Goal: Transaction & Acquisition: Purchase product/service

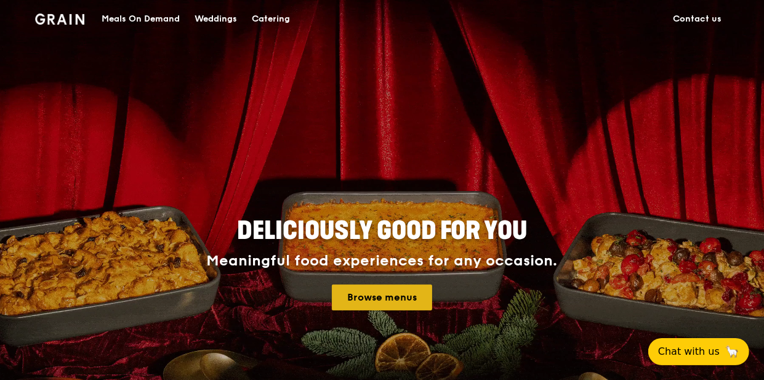
click at [384, 300] on link "Browse menus" at bounding box center [382, 298] width 100 height 26
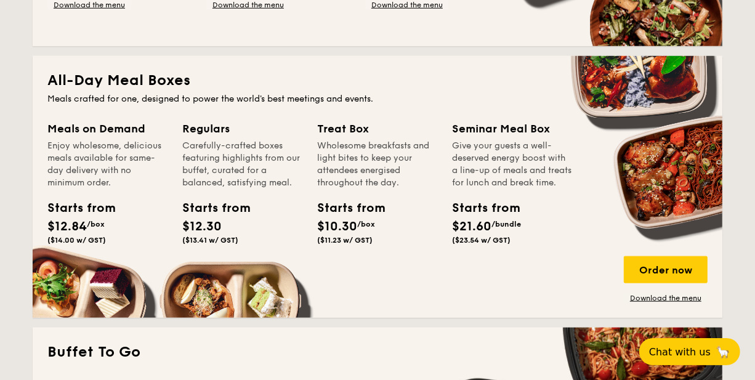
scroll to position [776, 0]
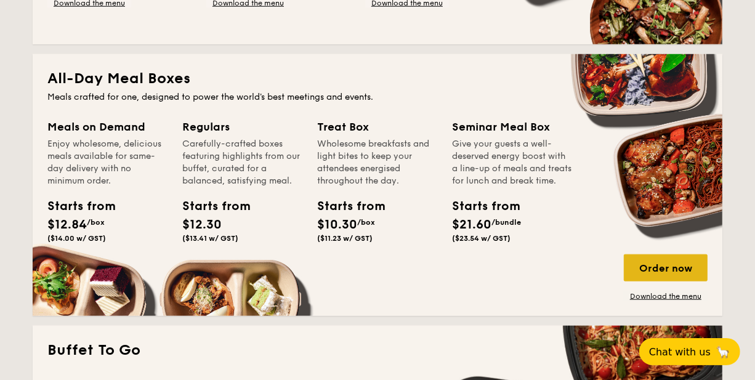
click at [670, 271] on div "Order now" at bounding box center [666, 267] width 84 height 27
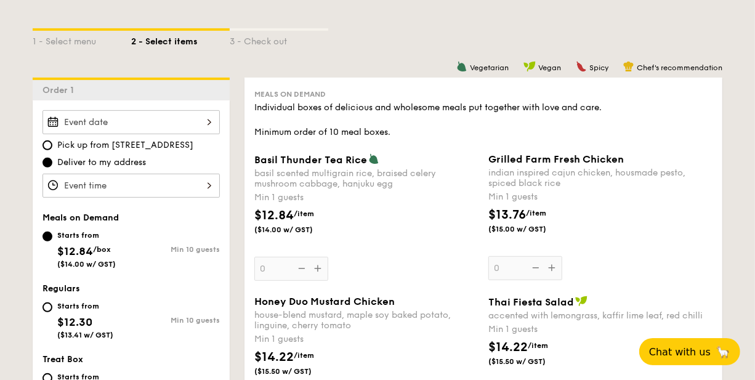
scroll to position [273, 0]
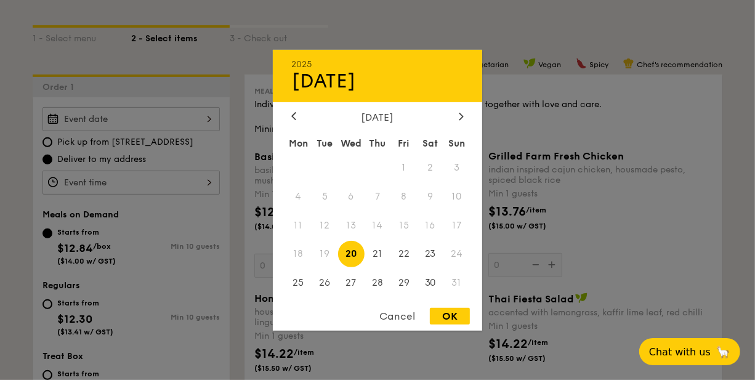
click at [211, 116] on div "2025 Aug 20 August 2025 Mon Tue Wed Thu Fri Sat Sun 1 2 3 4 5 6 7 8 9 10 11 12 …" at bounding box center [131, 119] width 177 height 24
click at [206, 123] on div "2025 Aug 20 August 2025 Mon Tue Wed Thu Fri Sat Sun 1 2 3 4 5 6 7 8 9 10 11 12 …" at bounding box center [131, 119] width 177 height 24
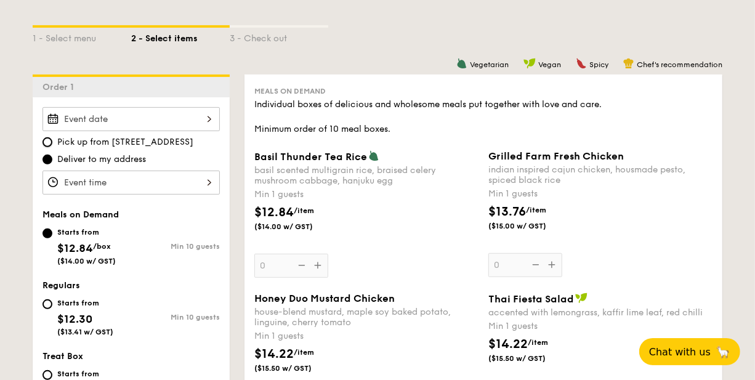
click at [51, 141] on input "Pick up from 5 Burn Road #05-01" at bounding box center [48, 142] width 10 height 10
radio input "true"
click at [211, 117] on div "2025 Aug 20 August 2025 Mon Tue Wed Thu Fri Sat Sun 1 2 3 4 5 6 7 8 9 10 11 12 …" at bounding box center [131, 119] width 177 height 24
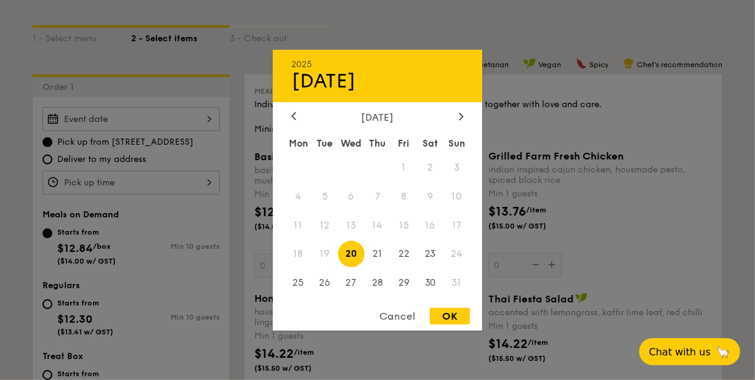
click at [206, 120] on div "2025 Aug 20 August 2025 Mon Tue Wed Thu Fri Sat Sun 1 2 3 4 5 6 7 8 9 10 11 12 …" at bounding box center [131, 119] width 177 height 24
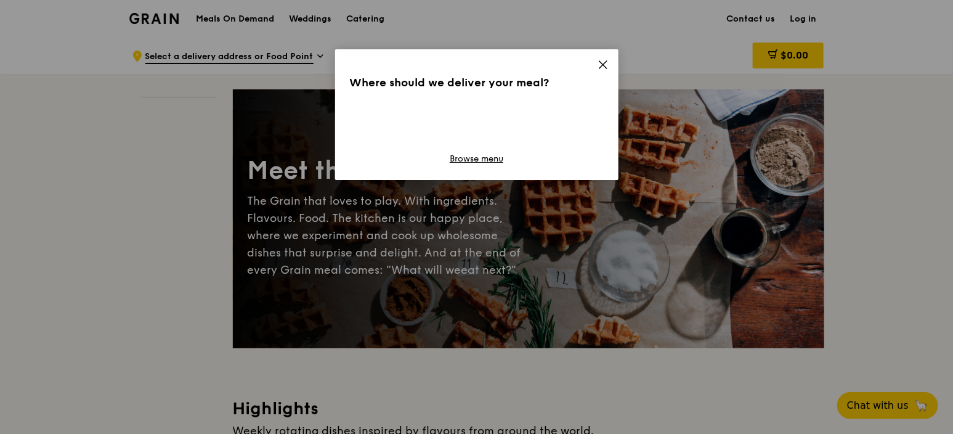
click at [490, 83] on div "Where should we deliver your meal?" at bounding box center [477, 82] width 254 height 17
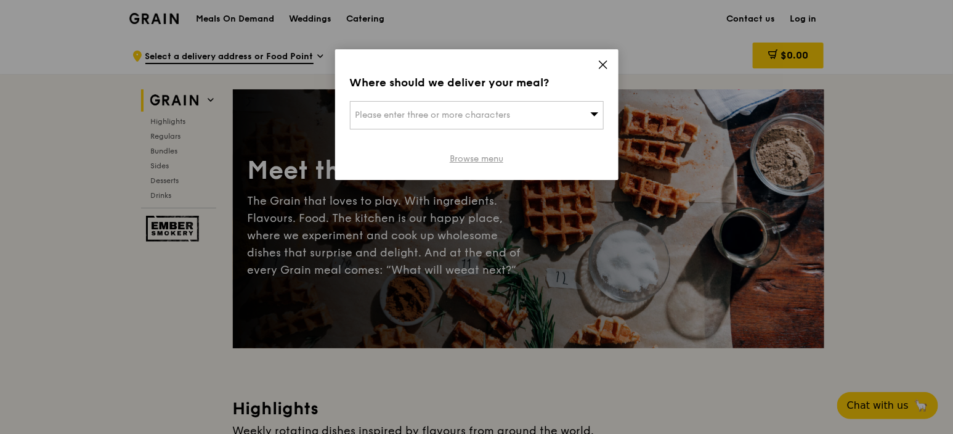
click at [472, 160] on link "Browse menu" at bounding box center [477, 159] width 54 height 12
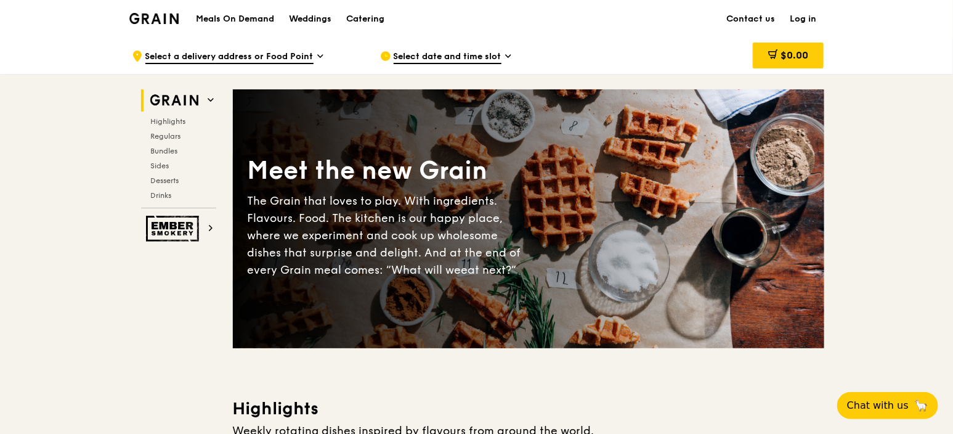
click at [186, 49] on div ".cls-1 { fill: none; stroke: #fff; stroke-linecap: round; stroke-linejoin: roun…" at bounding box center [246, 56] width 229 height 37
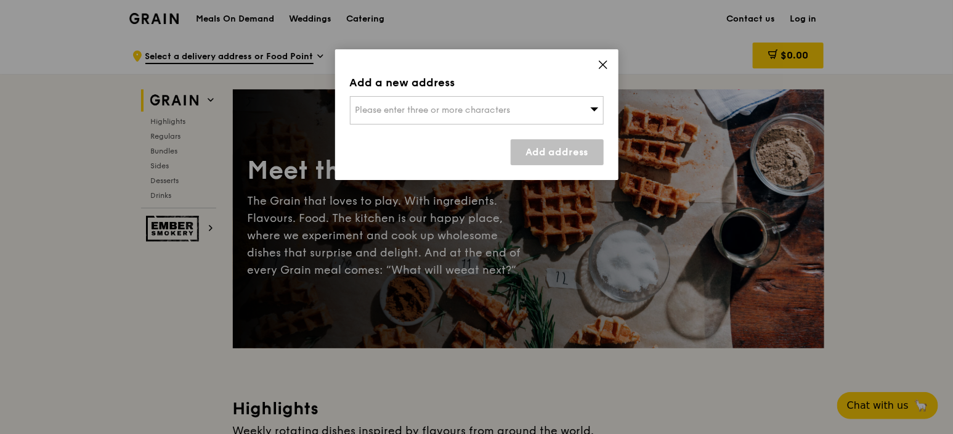
click at [391, 111] on span "Please enter three or more characters" at bounding box center [432, 110] width 155 height 10
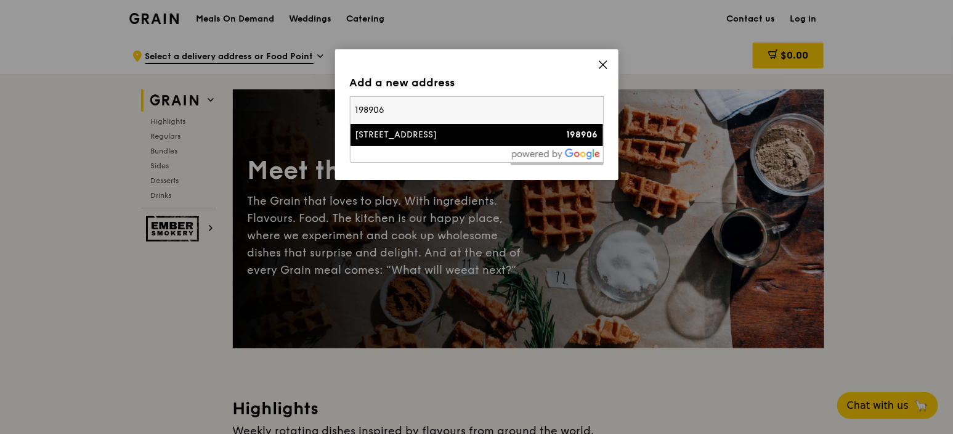
type input "198906"
click at [378, 136] on div "[STREET_ADDRESS]" at bounding box center [446, 135] width 182 height 12
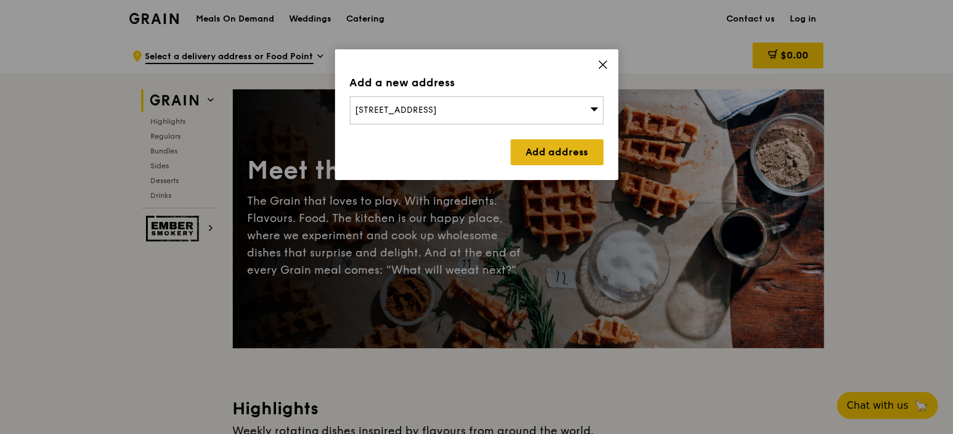
click at [574, 145] on link "Add address" at bounding box center [557, 152] width 93 height 26
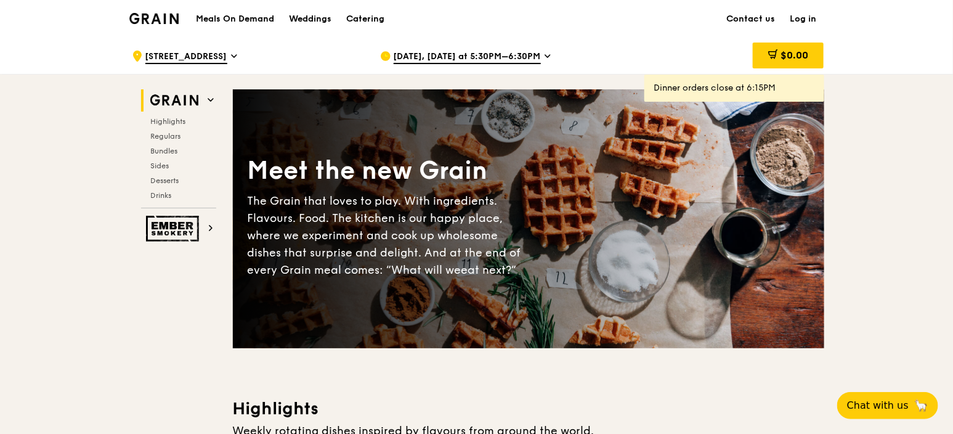
click at [538, 59] on div "[DATE], [DATE] at 5:30PM–6:30PM" at bounding box center [494, 56] width 229 height 37
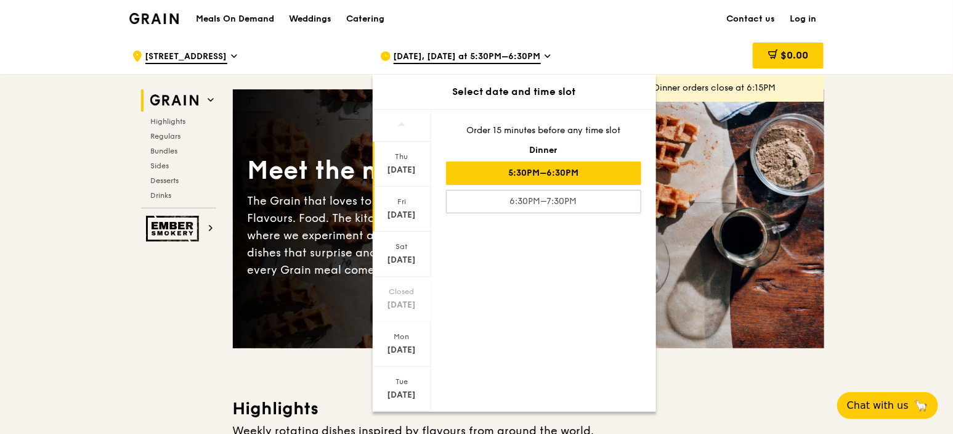
click at [403, 209] on div "[DATE]" at bounding box center [402, 215] width 55 height 12
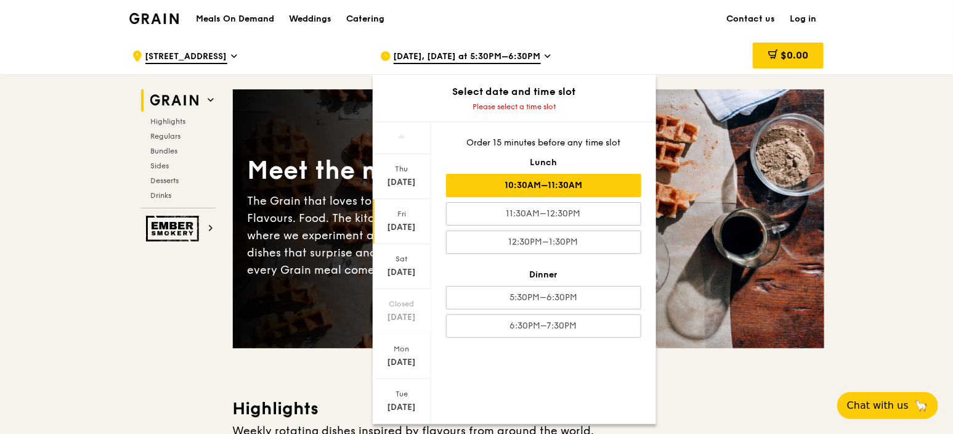
click at [564, 182] on div "10:30AM–11:30AM" at bounding box center [543, 185] width 195 height 23
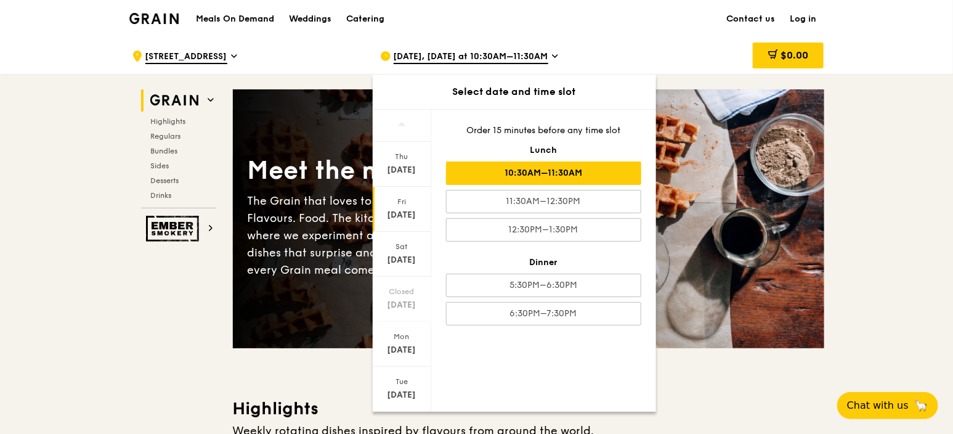
click at [482, 176] on div "10:30AM–11:30AM" at bounding box center [543, 172] width 195 height 23
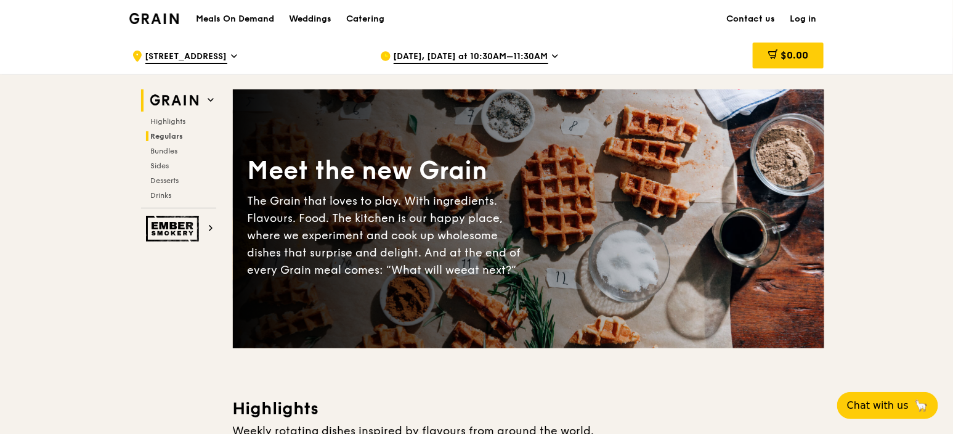
click at [170, 136] on span "Regulars" at bounding box center [167, 136] width 33 height 9
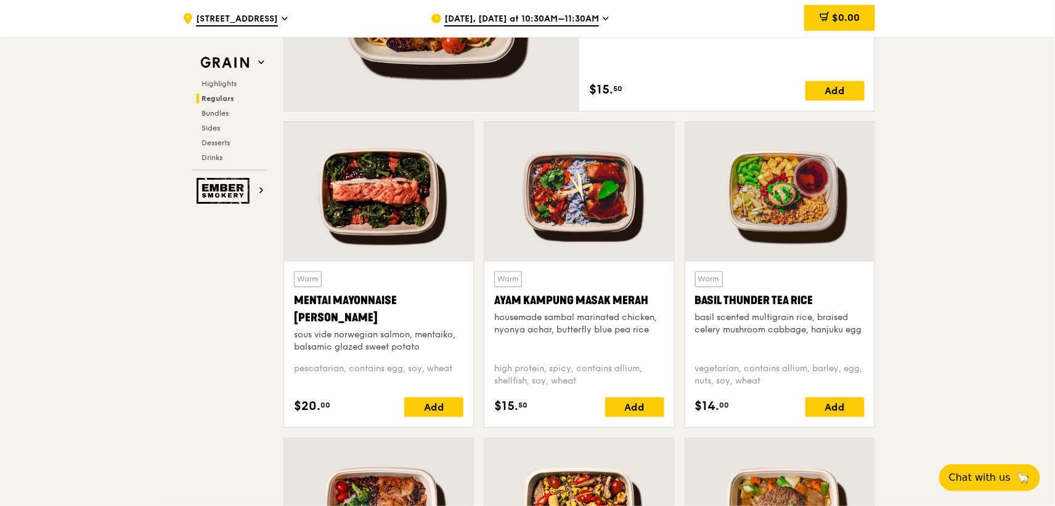
scroll to position [1009, 0]
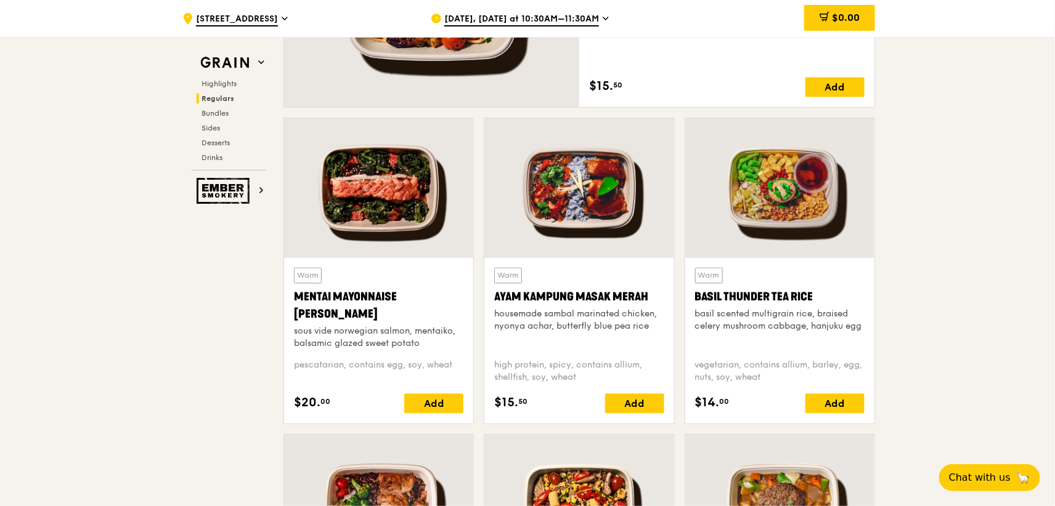
click at [216, 107] on div "Highlights Regulars Bundles Sides Desserts Drinks" at bounding box center [229, 121] width 75 height 84
click at [216, 108] on div "Highlights Regulars Bundles Sides Desserts Drinks" at bounding box center [229, 121] width 75 height 84
click at [219, 112] on span "Bundles" at bounding box center [215, 113] width 29 height 9
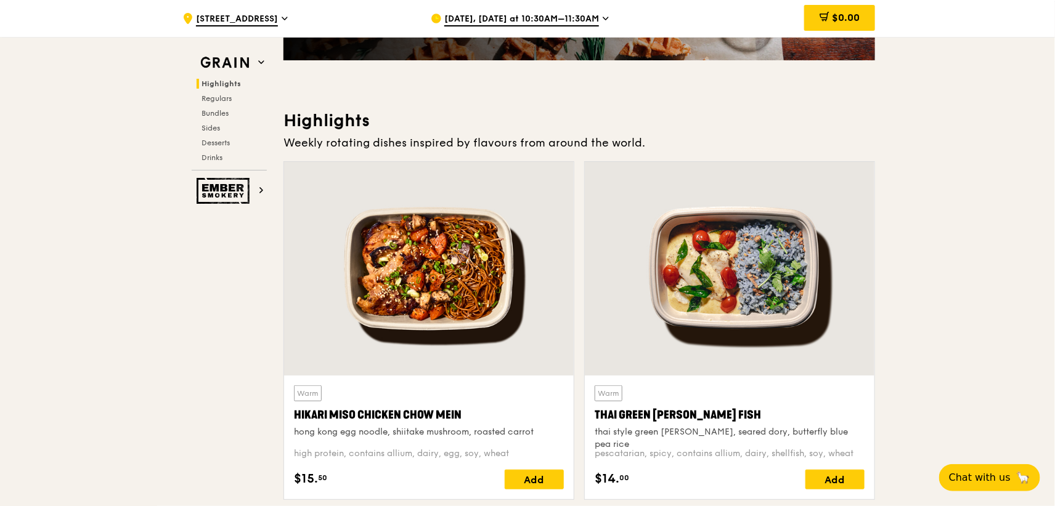
scroll to position [328, 0]
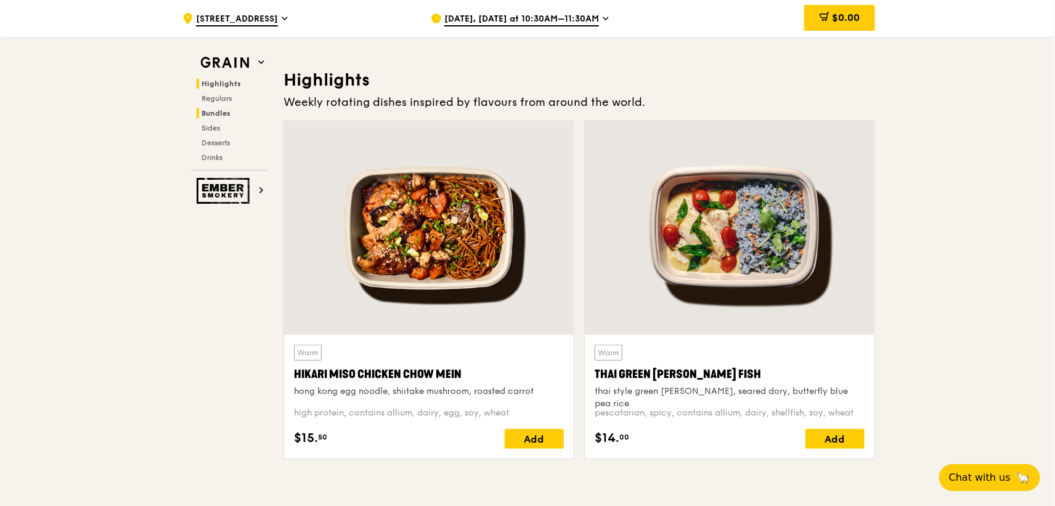
click at [219, 111] on span "Bundles" at bounding box center [215, 113] width 29 height 9
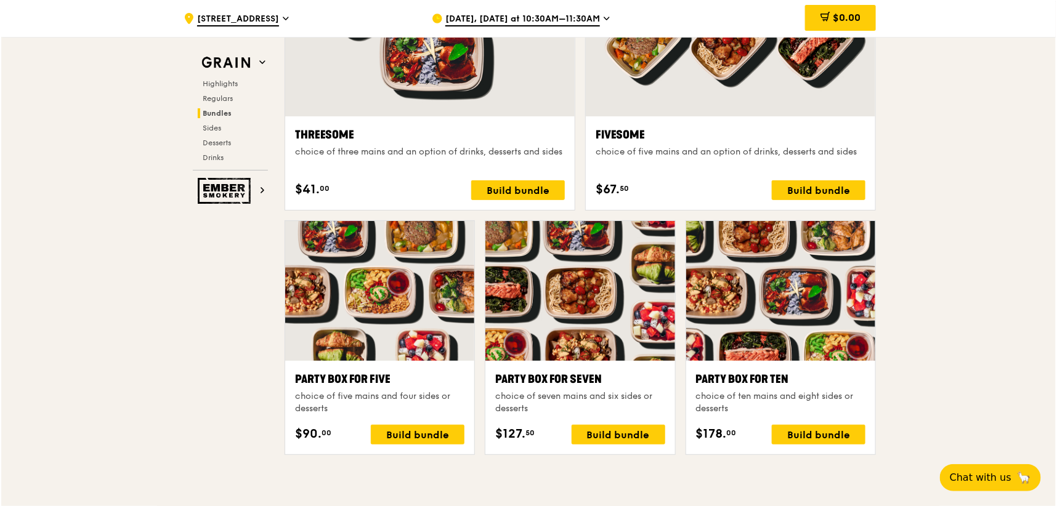
scroll to position [2303, 0]
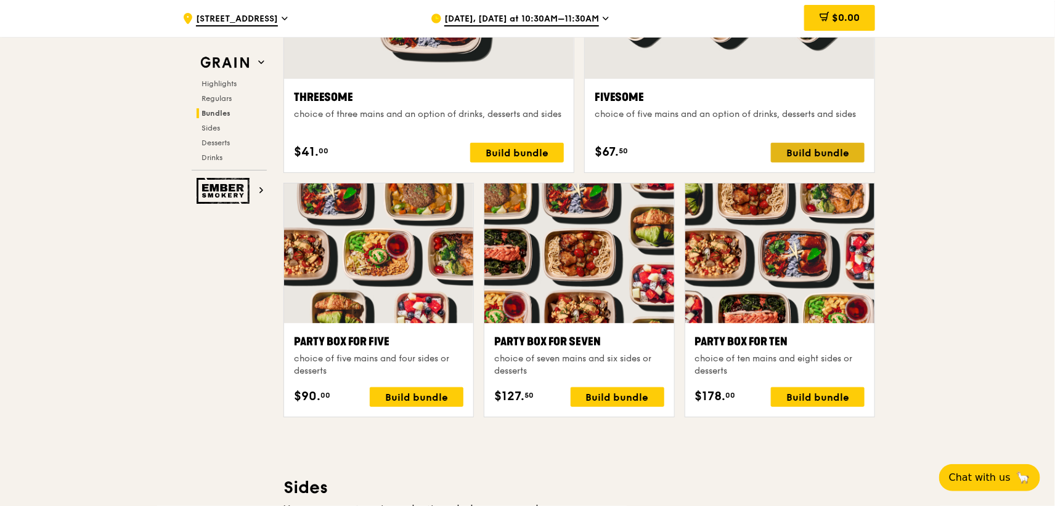
click at [830, 150] on div "Build bundle" at bounding box center [818, 153] width 94 height 20
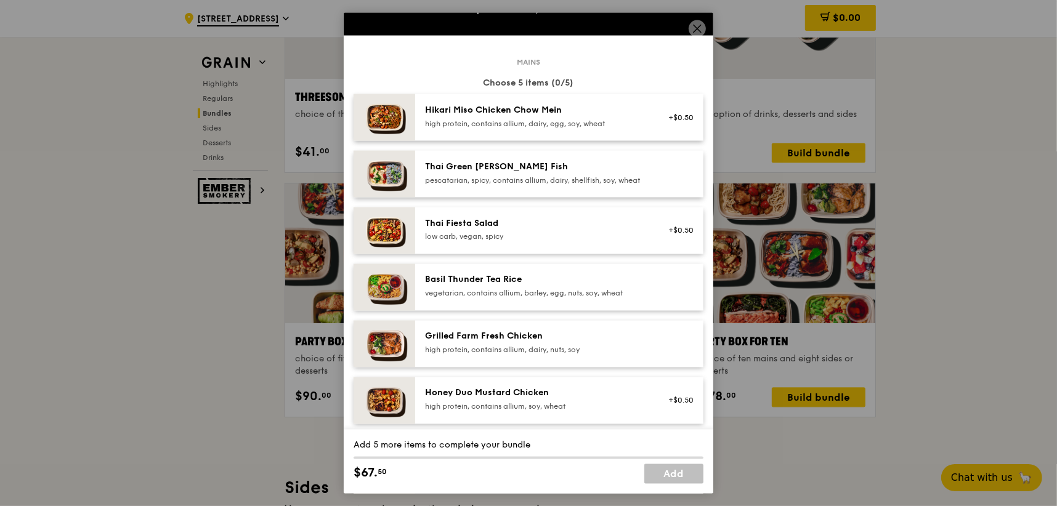
scroll to position [0, 0]
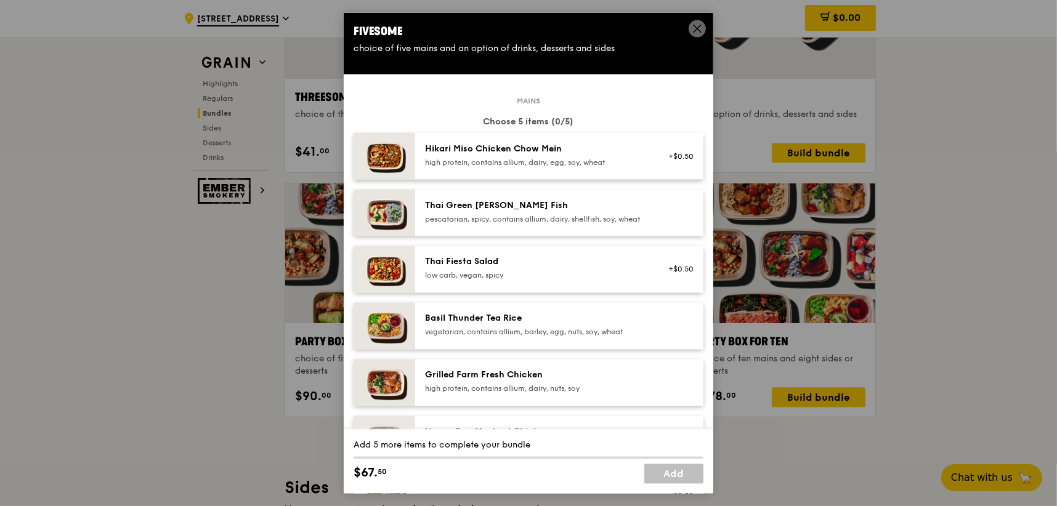
click at [604, 194] on div "Thai Green [PERSON_NAME] Fish pescatarian, spicy, contains allium, dairy, shell…" at bounding box center [559, 213] width 288 height 47
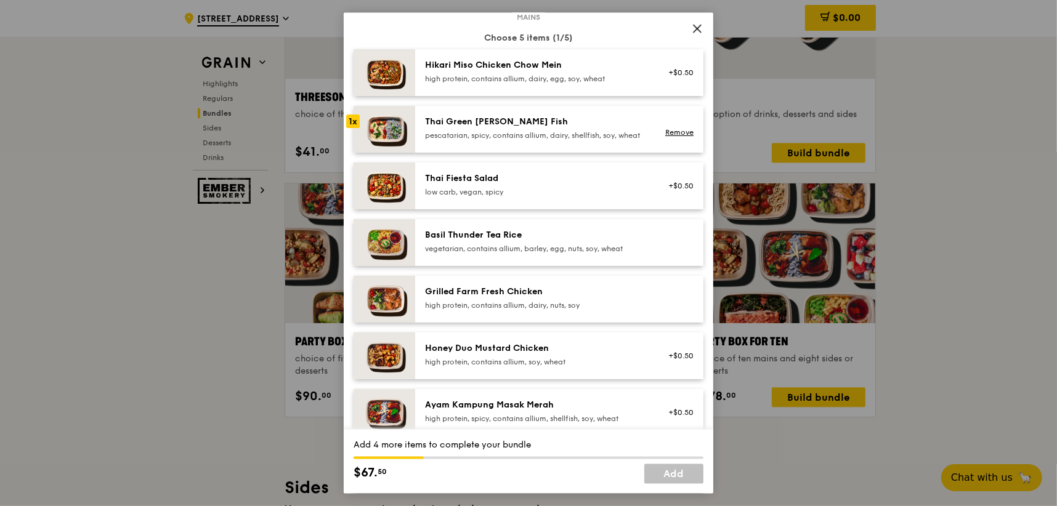
scroll to position [102, 0]
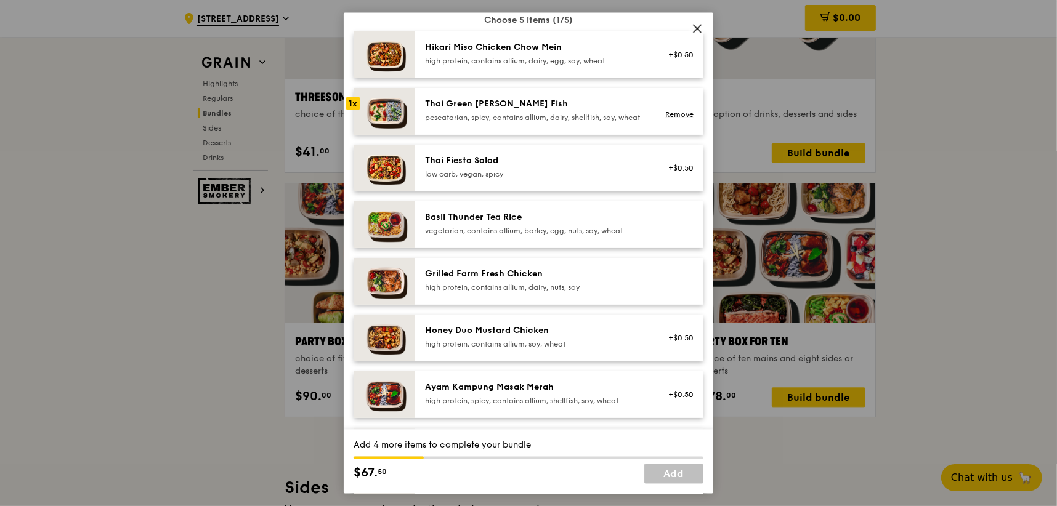
click at [602, 224] on div "Basil Thunder Tea Rice" at bounding box center [535, 217] width 221 height 12
click at [611, 291] on div "Grilled Farm Fresh Chicken high protein, contains allium, dairy, nuts, soy" at bounding box center [535, 280] width 221 height 25
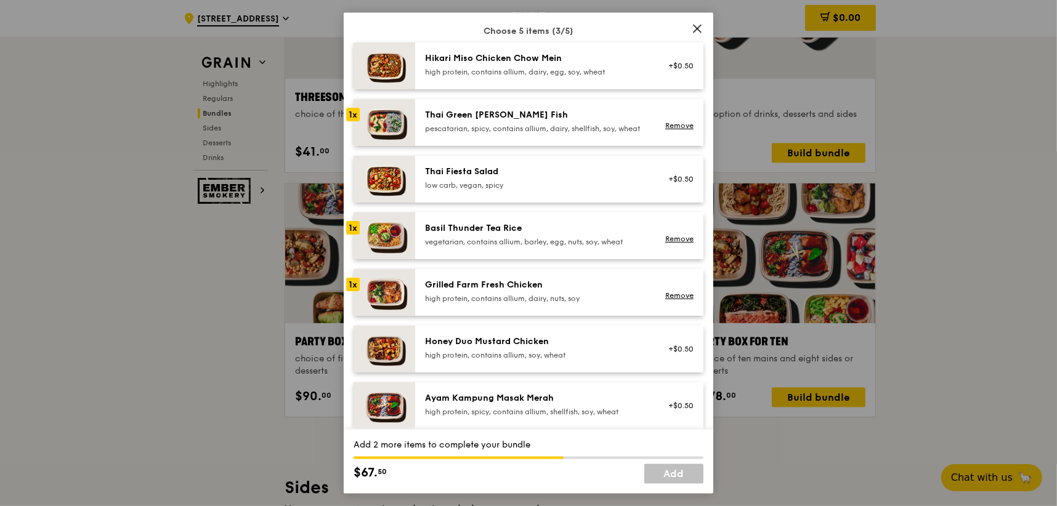
scroll to position [80, 0]
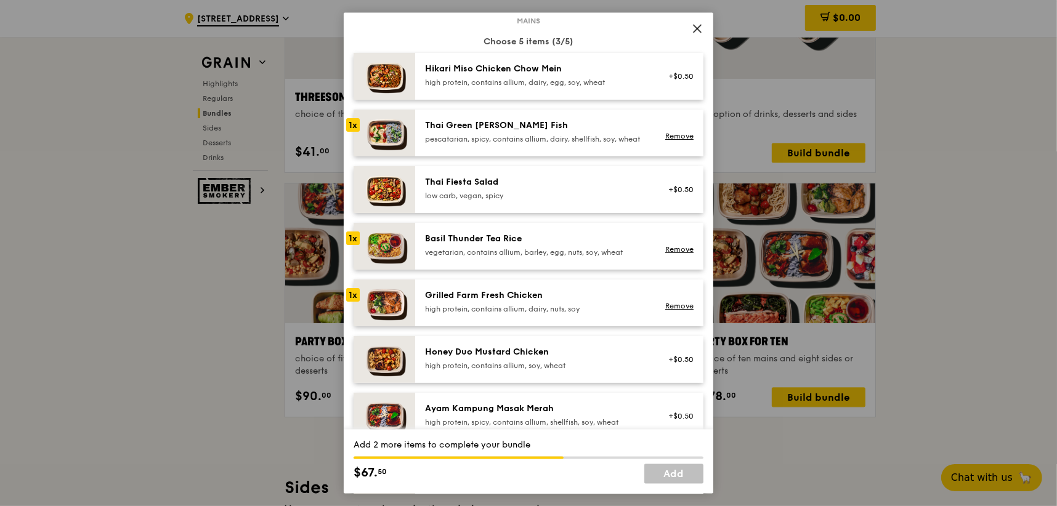
click at [530, 201] on div "low carb, vegan, spicy" at bounding box center [535, 196] width 221 height 10
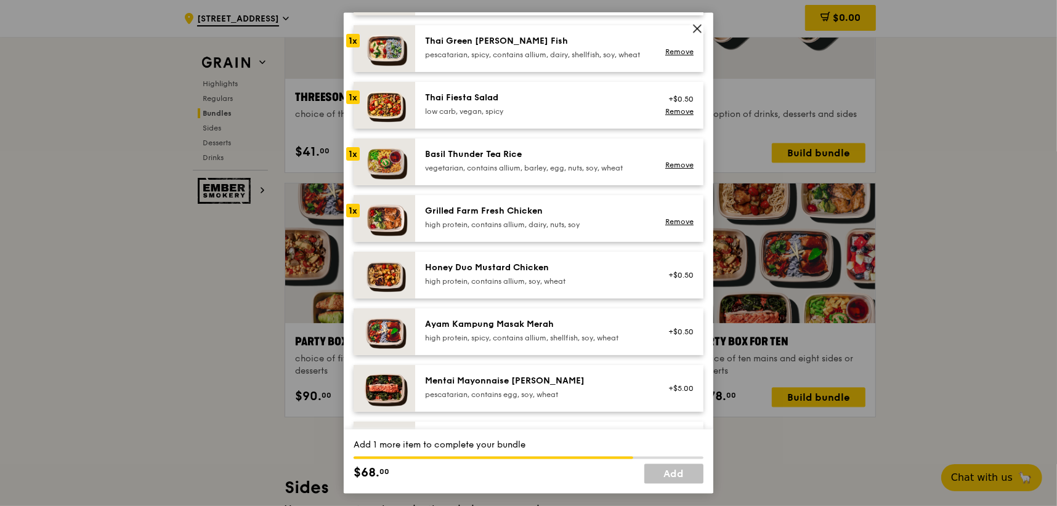
scroll to position [182, 0]
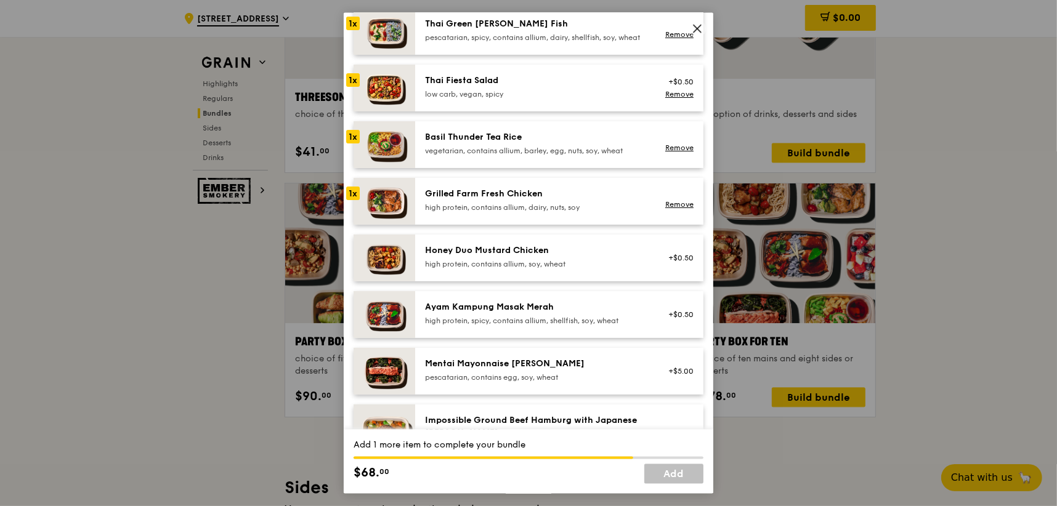
click at [530, 257] on div "Honey Duo Mustard Chicken" at bounding box center [535, 251] width 221 height 12
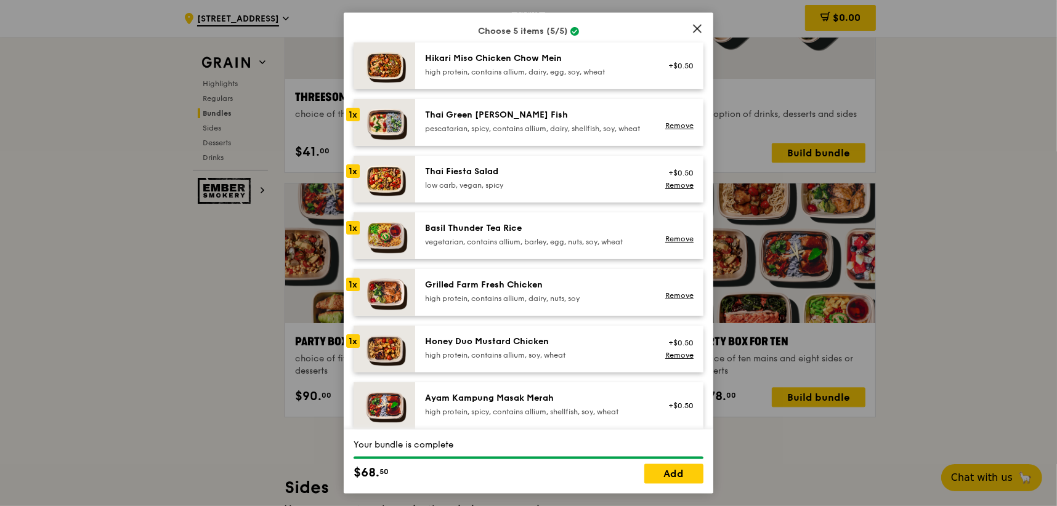
scroll to position [87, 0]
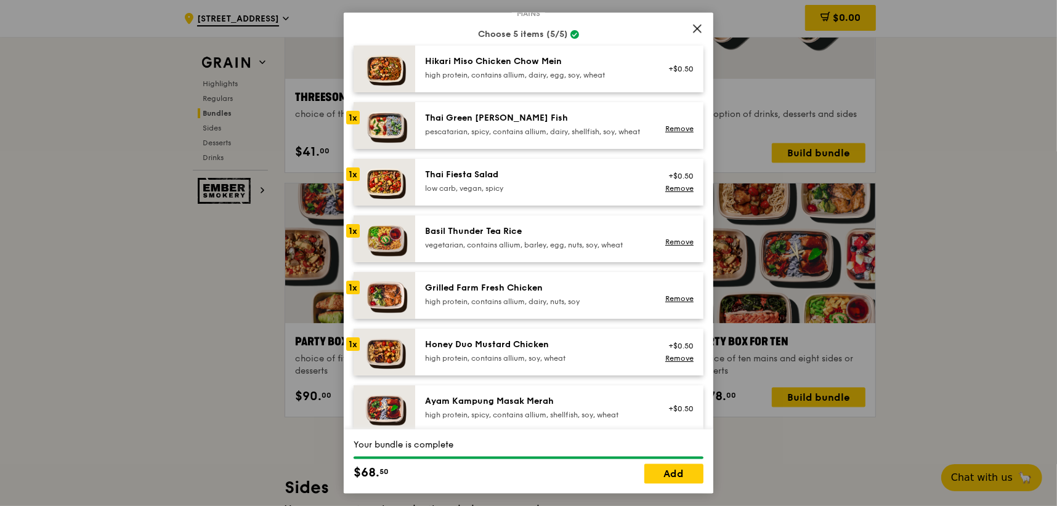
click at [519, 351] on div "Honey Duo Mustard Chicken" at bounding box center [535, 345] width 221 height 12
click at [451, 68] on div "Hikari Miso Chicken Chow Mein high protein, contains allium, dairy, egg, soy, w…" at bounding box center [535, 67] width 221 height 25
click at [673, 363] on link "Remove" at bounding box center [679, 358] width 28 height 9
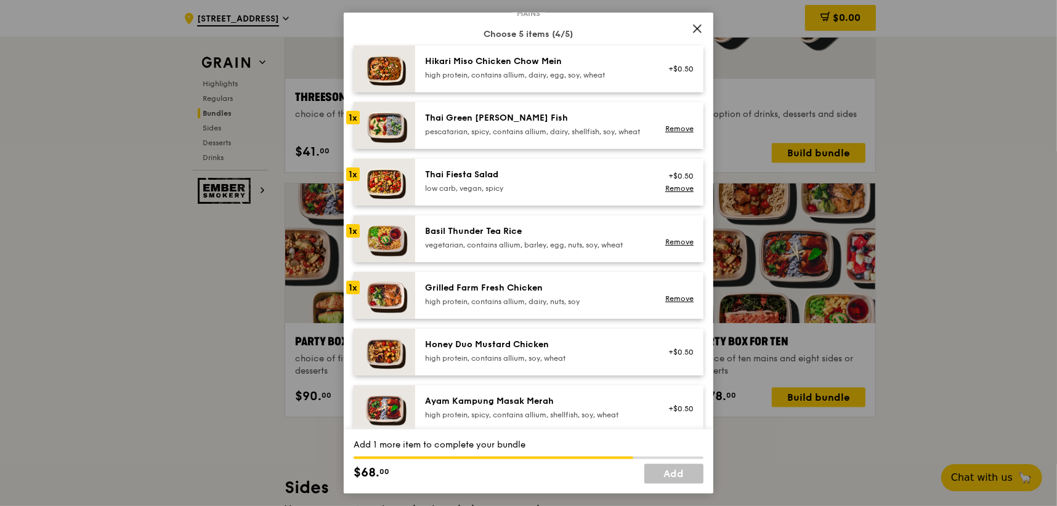
click at [478, 65] on div "Hikari Miso Chicken Chow Mein" at bounding box center [535, 61] width 221 height 12
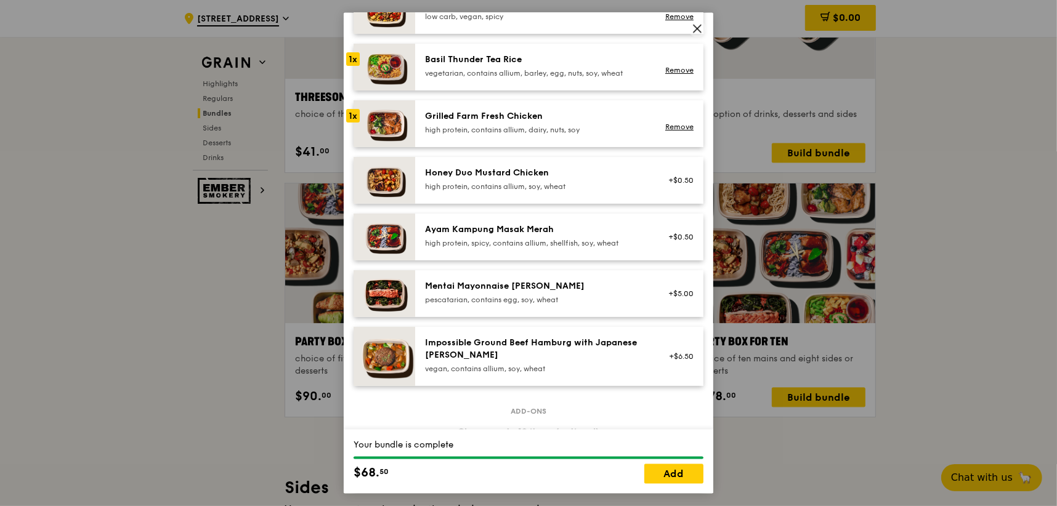
scroll to position [279, 0]
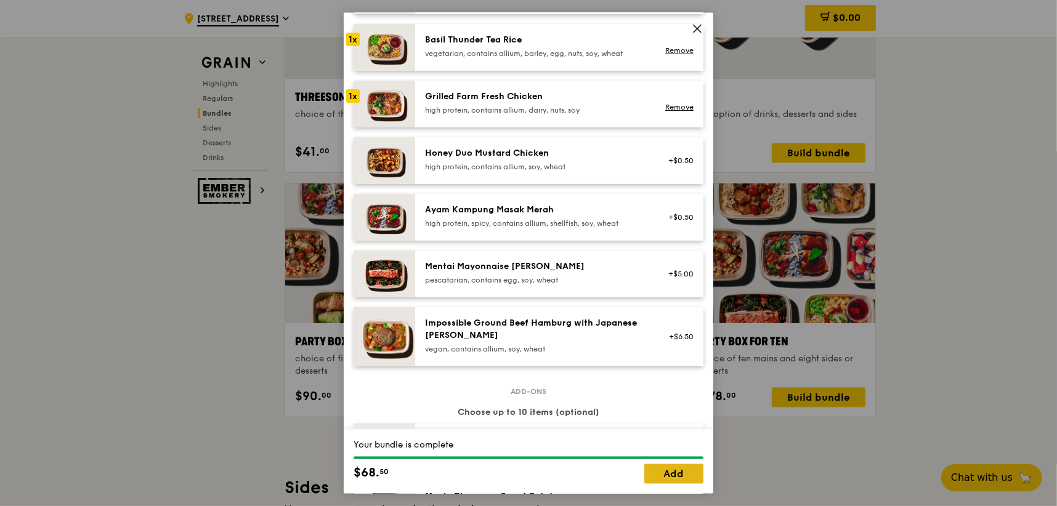
click at [681, 433] on link "Add" at bounding box center [673, 474] width 59 height 20
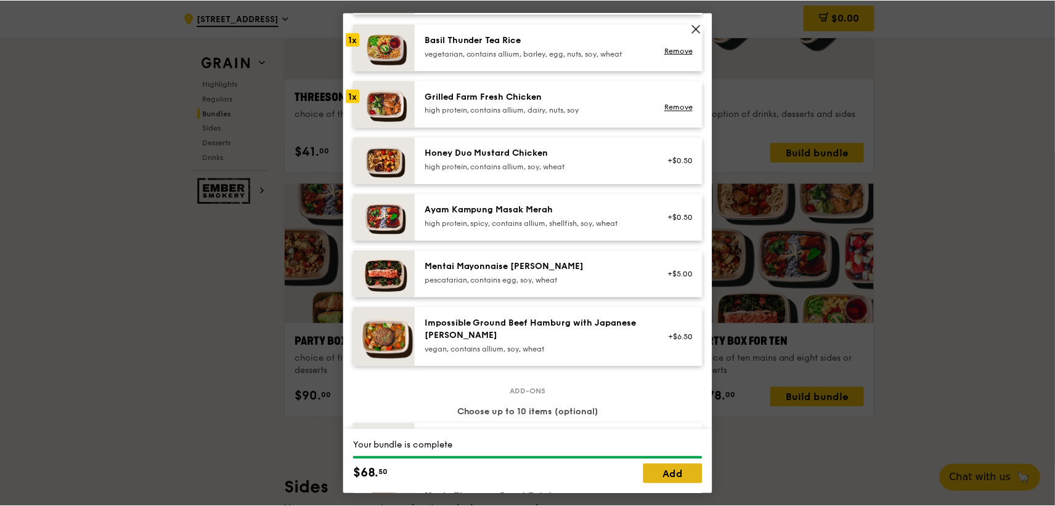
scroll to position [2303, 0]
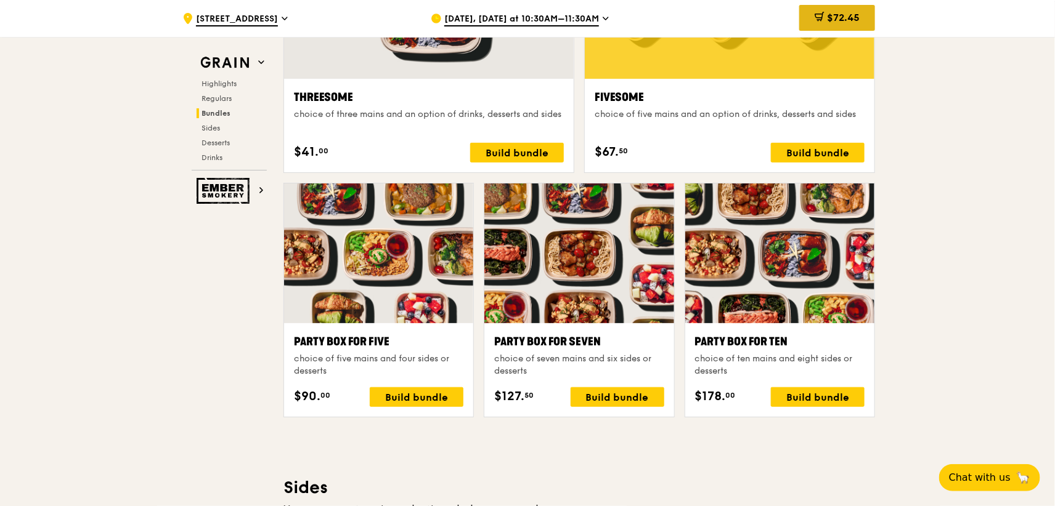
click at [839, 18] on span "$72.45" at bounding box center [843, 18] width 33 height 12
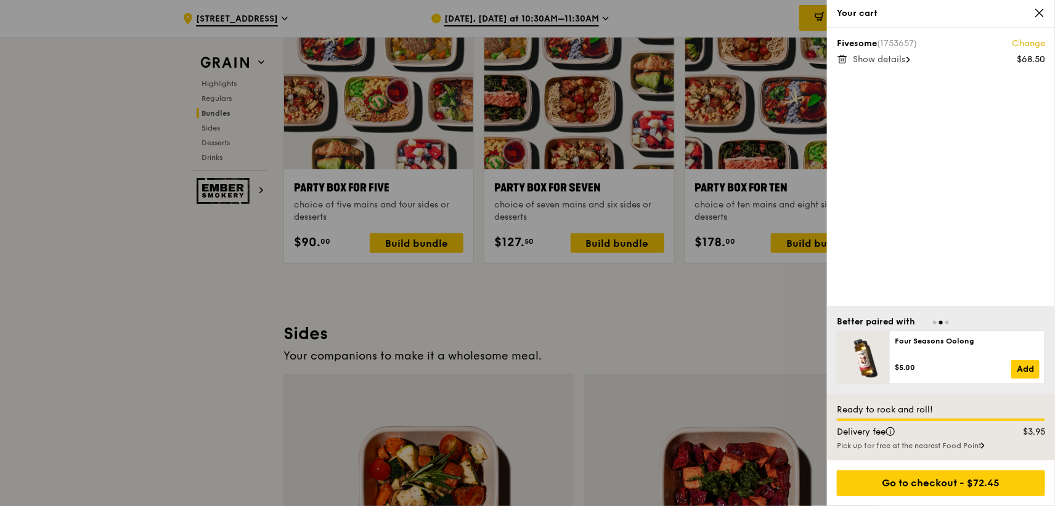
scroll to position [2449, 0]
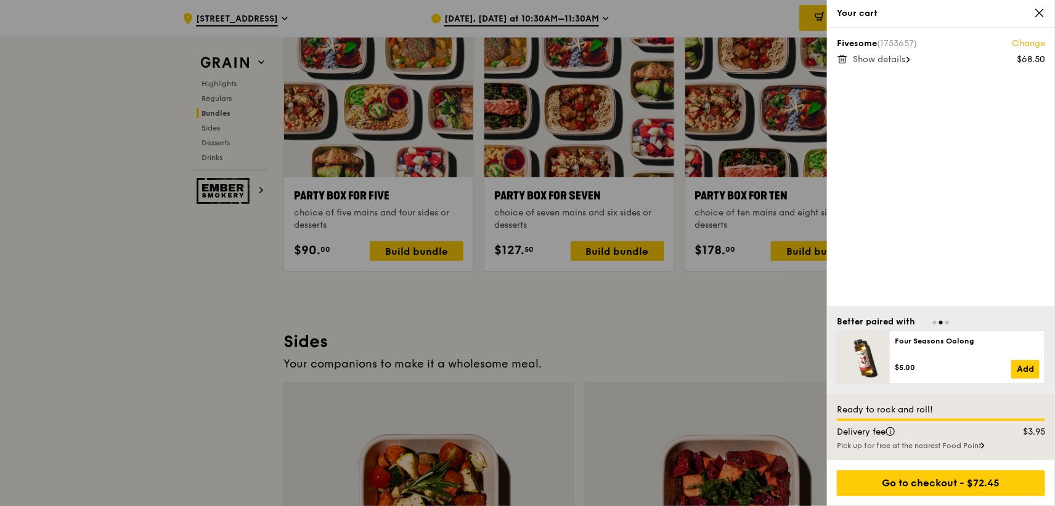
click at [905, 64] on span "Show details" at bounding box center [879, 59] width 52 height 10
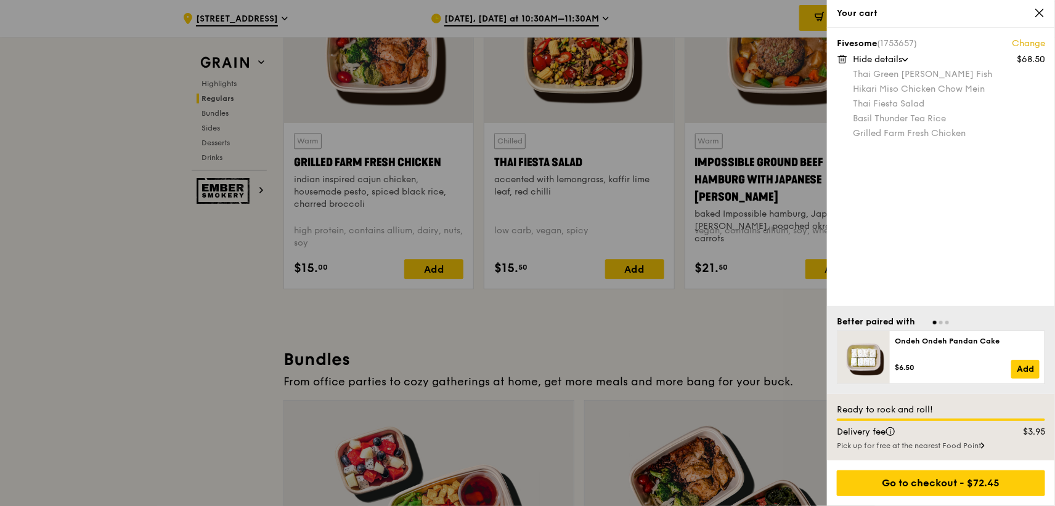
scroll to position [1456, 0]
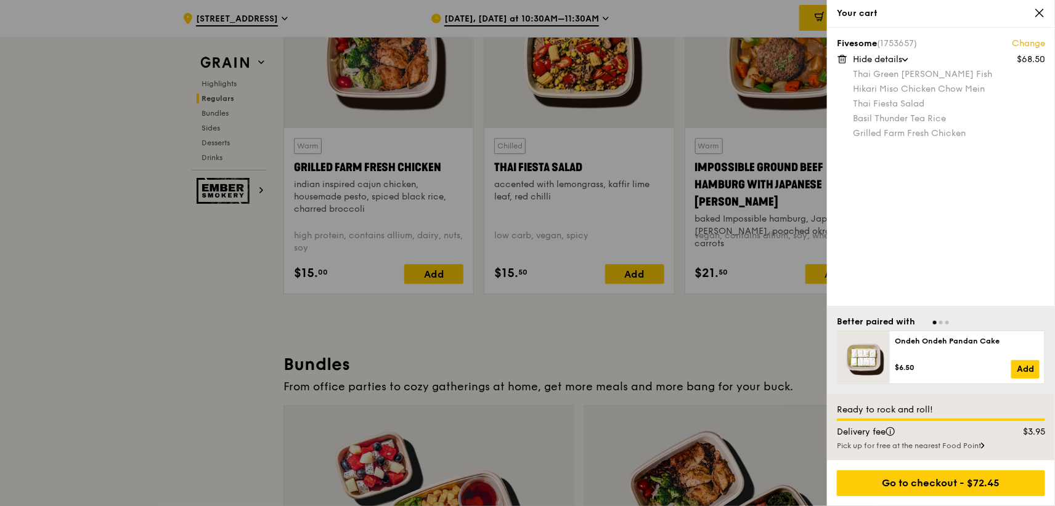
click at [952, 14] on icon at bounding box center [1039, 12] width 11 height 11
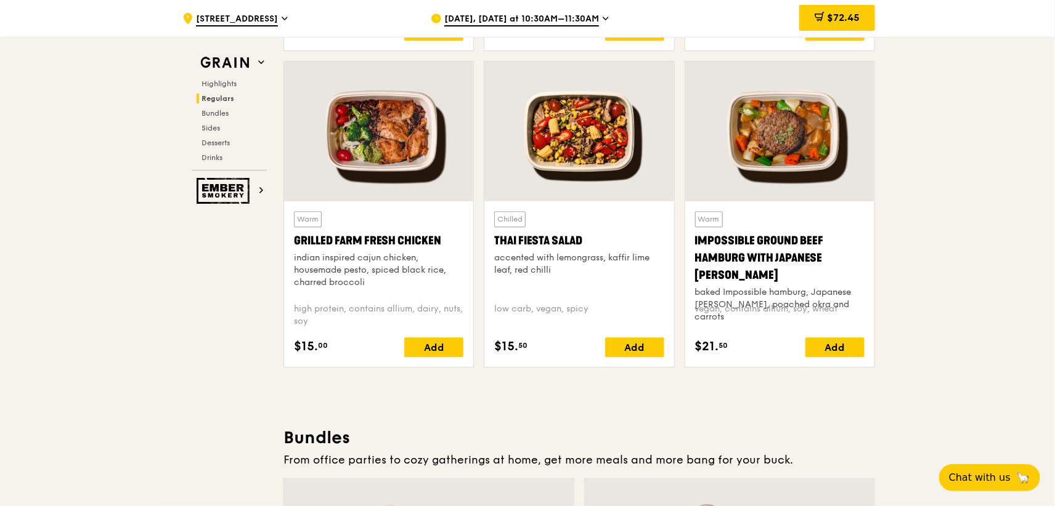
scroll to position [1389, 0]
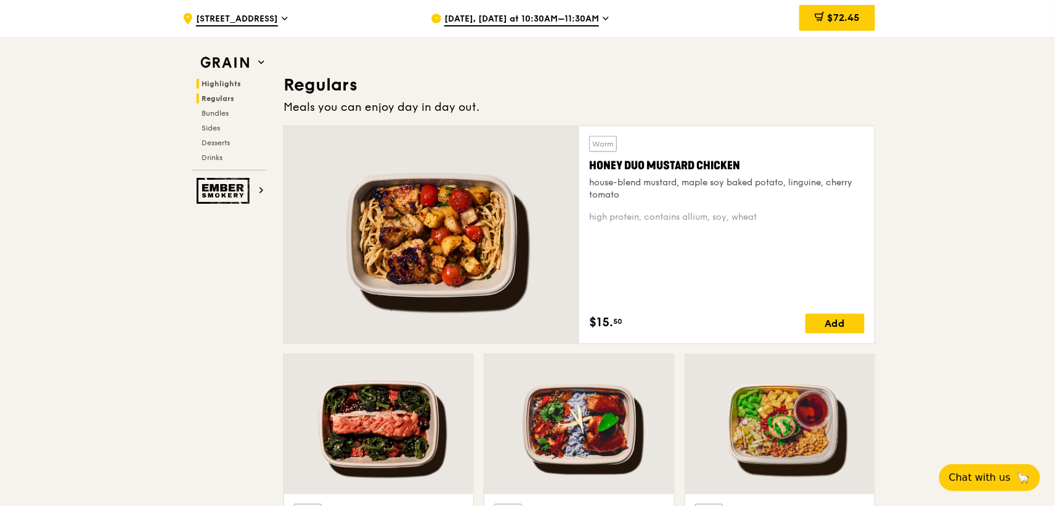
click at [218, 100] on span "Regulars" at bounding box center [217, 98] width 33 height 9
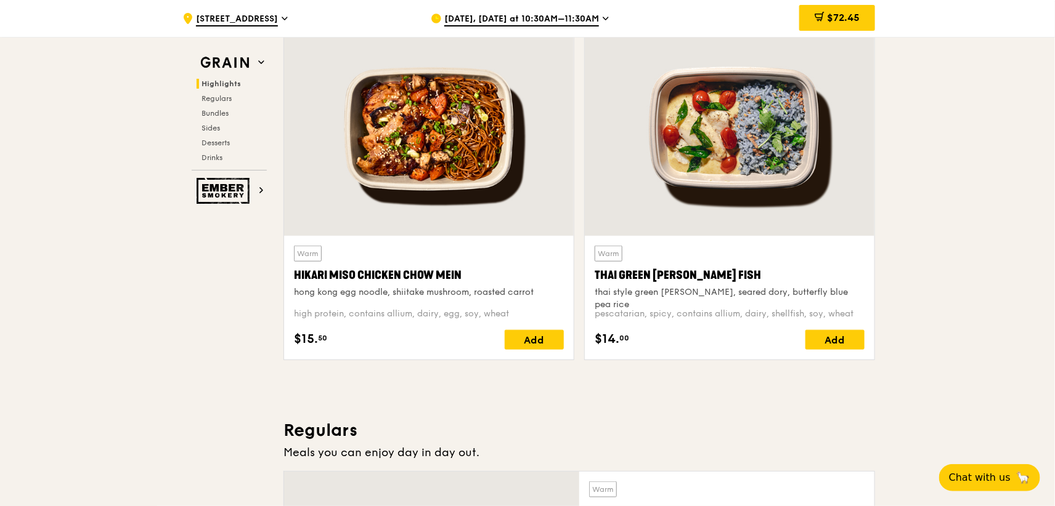
scroll to position [416, 0]
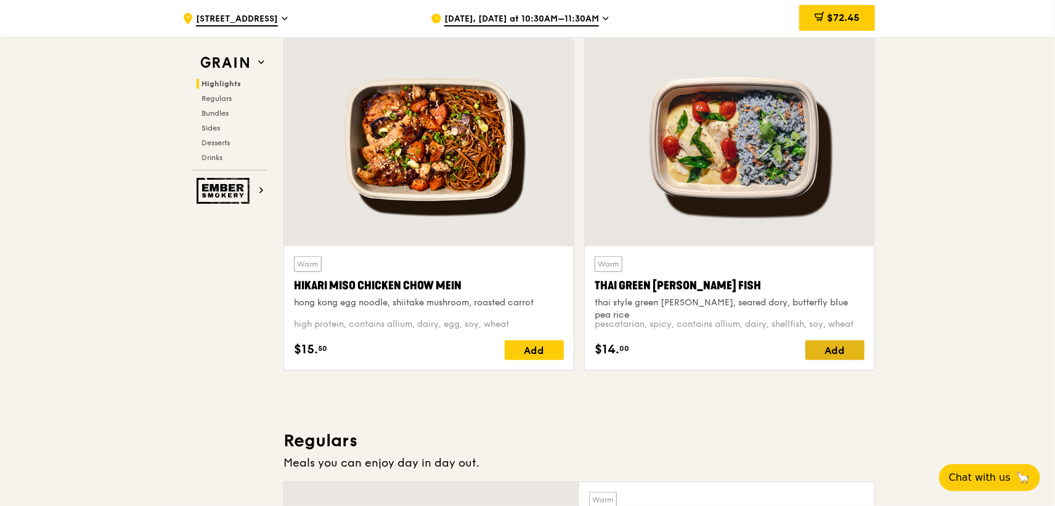
click at [832, 354] on div "Add" at bounding box center [834, 351] width 59 height 20
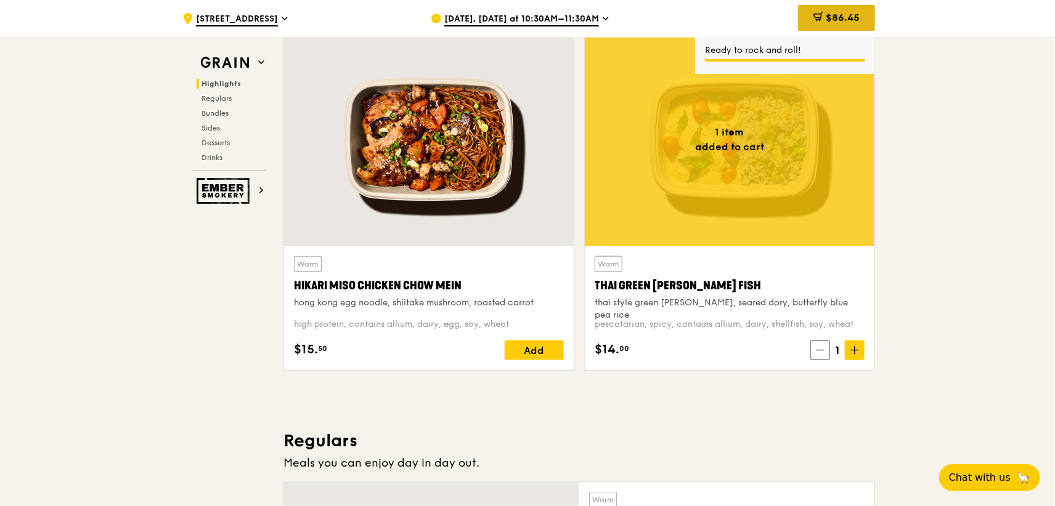
click at [838, 20] on span "$86.45" at bounding box center [842, 18] width 34 height 12
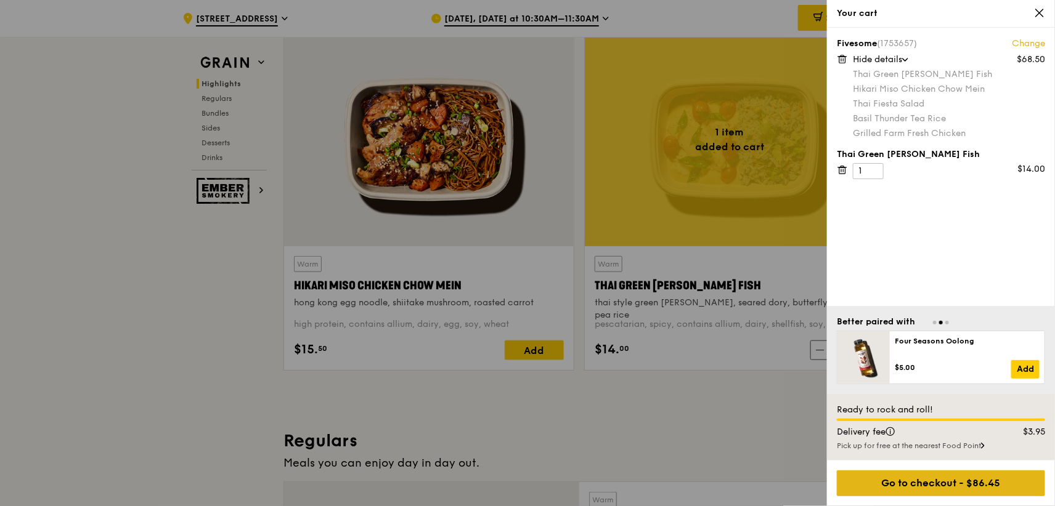
click at [936, 433] on div "Go to checkout - $86.45" at bounding box center [941, 484] width 208 height 26
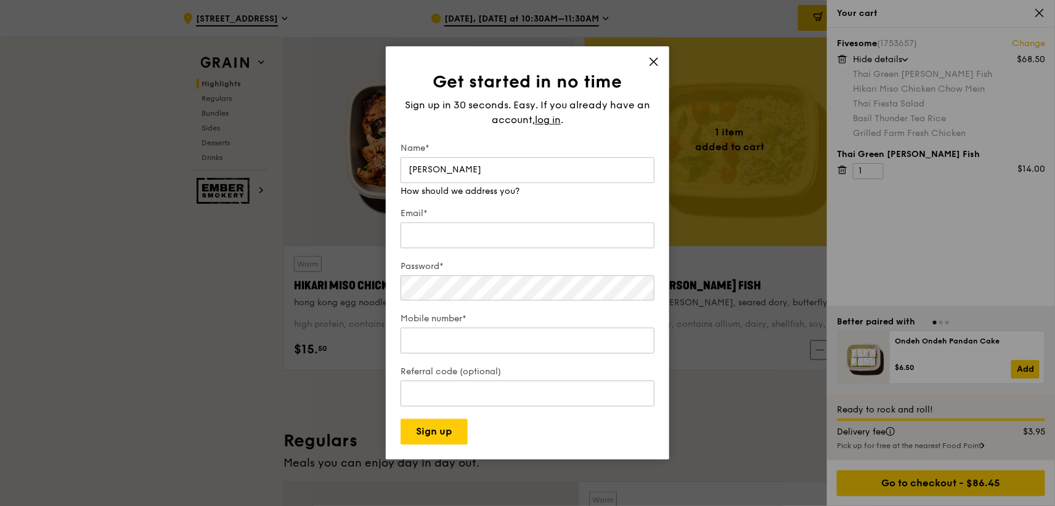
type input "[PERSON_NAME]"
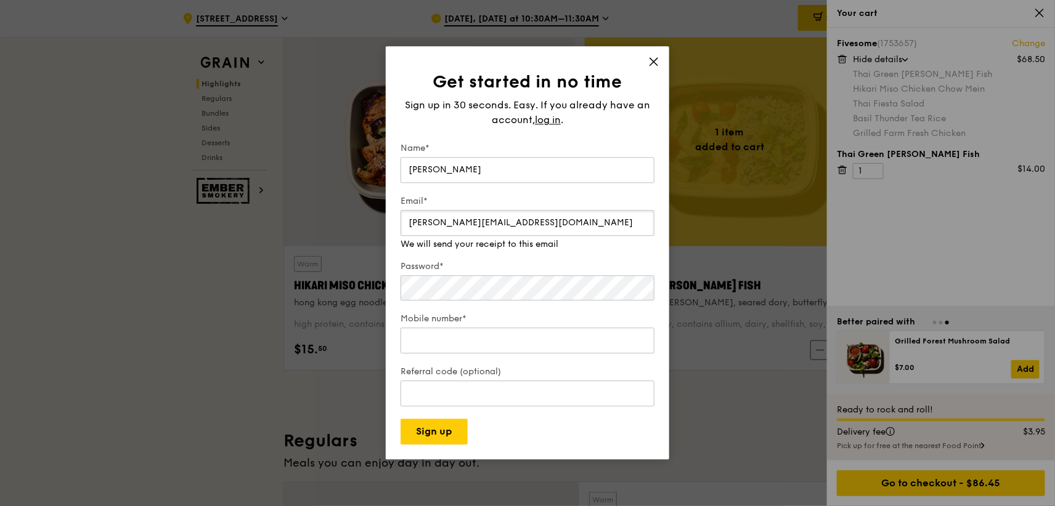
type input "[PERSON_NAME][EMAIL_ADDRESS][DOMAIN_NAME]"
click at [447, 295] on div "Password* Make that at least six characters" at bounding box center [527, 275] width 254 height 55
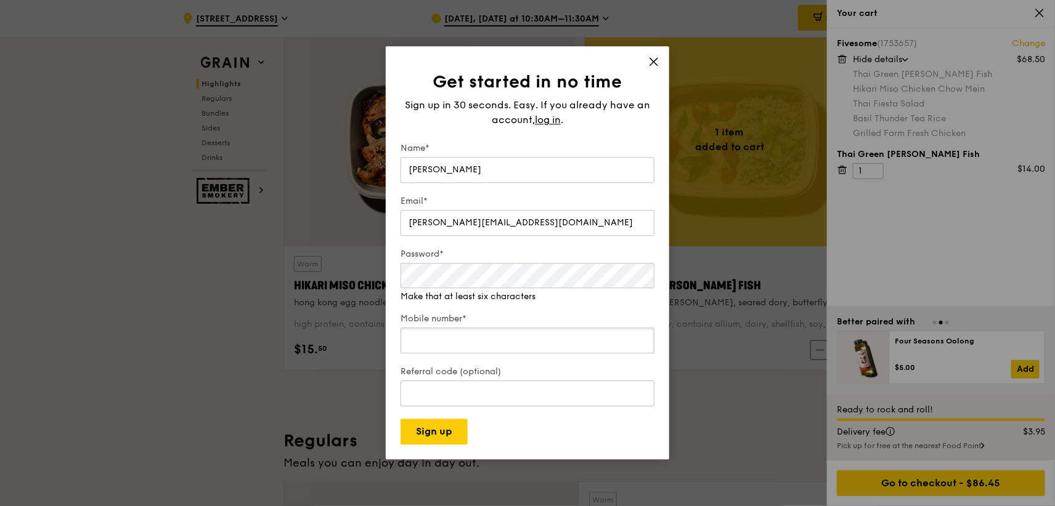
click at [429, 340] on input "Mobile number*" at bounding box center [527, 341] width 254 height 26
type input "97625635"
click at [444, 433] on button "Sign up" at bounding box center [433, 433] width 67 height 26
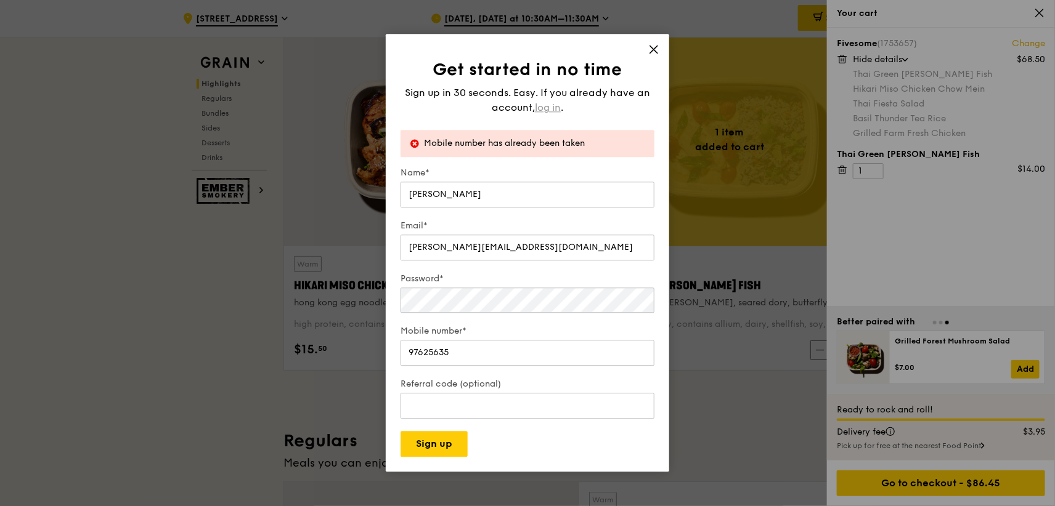
click at [551, 113] on span "log in" at bounding box center [548, 107] width 26 height 15
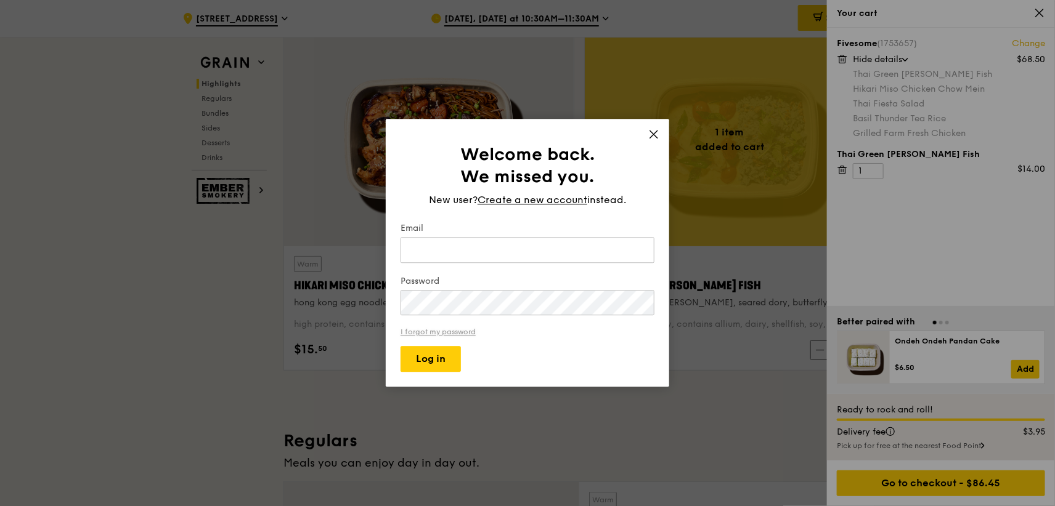
click at [434, 333] on link "I forgot my password" at bounding box center [527, 332] width 254 height 9
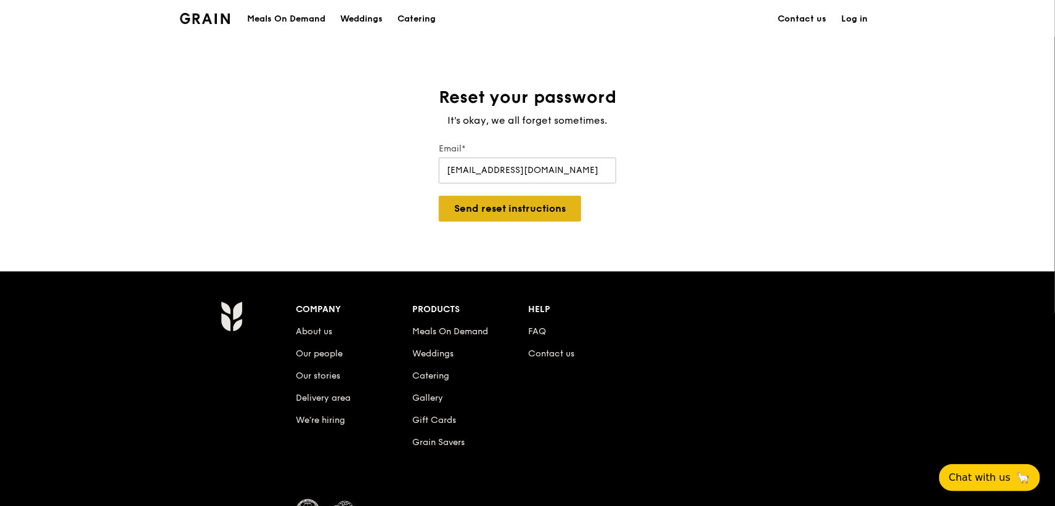
type input "[EMAIL_ADDRESS][DOMAIN_NAME]"
click at [497, 214] on button "Send reset instructions" at bounding box center [510, 209] width 142 height 26
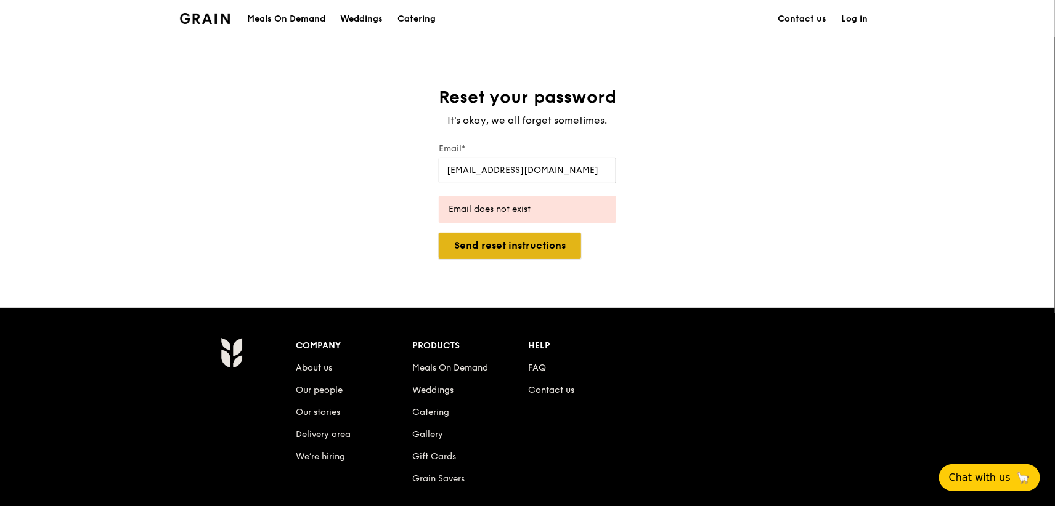
click at [508, 246] on button "Send reset instructions" at bounding box center [510, 246] width 142 height 26
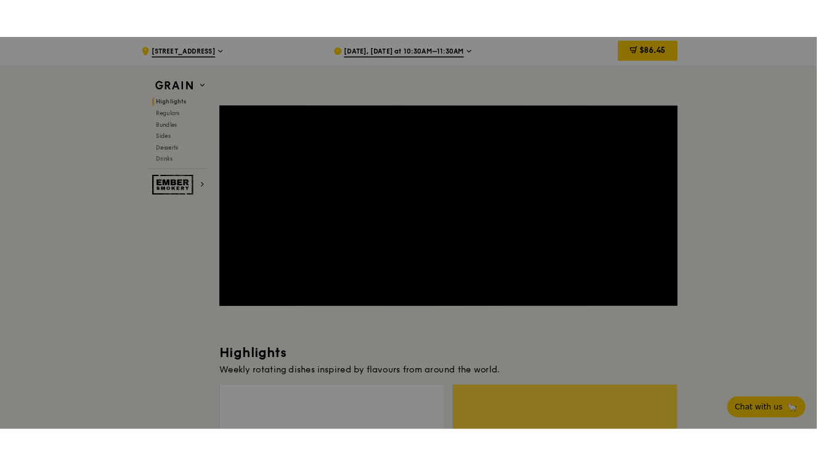
scroll to position [416, 0]
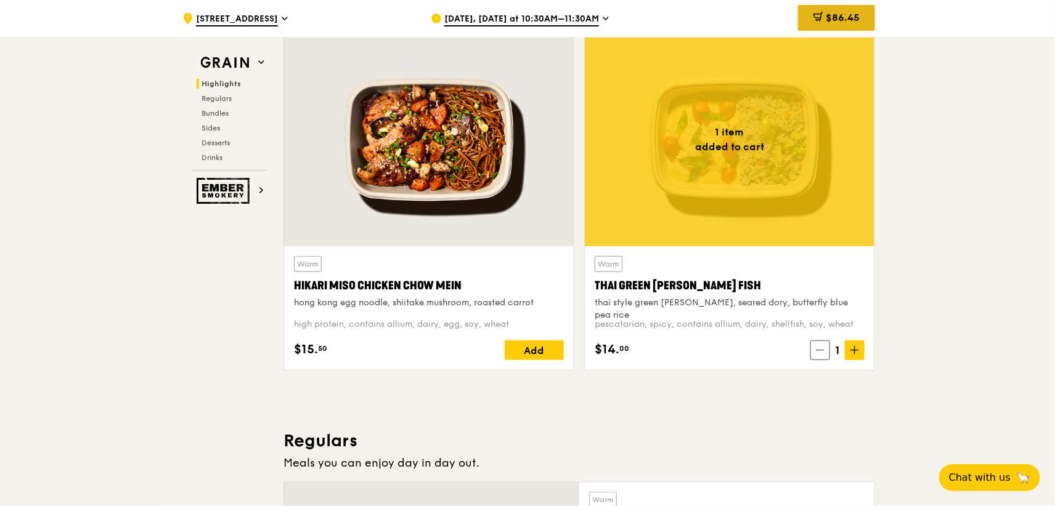
click at [841, 24] on div "$86.45" at bounding box center [836, 18] width 77 height 26
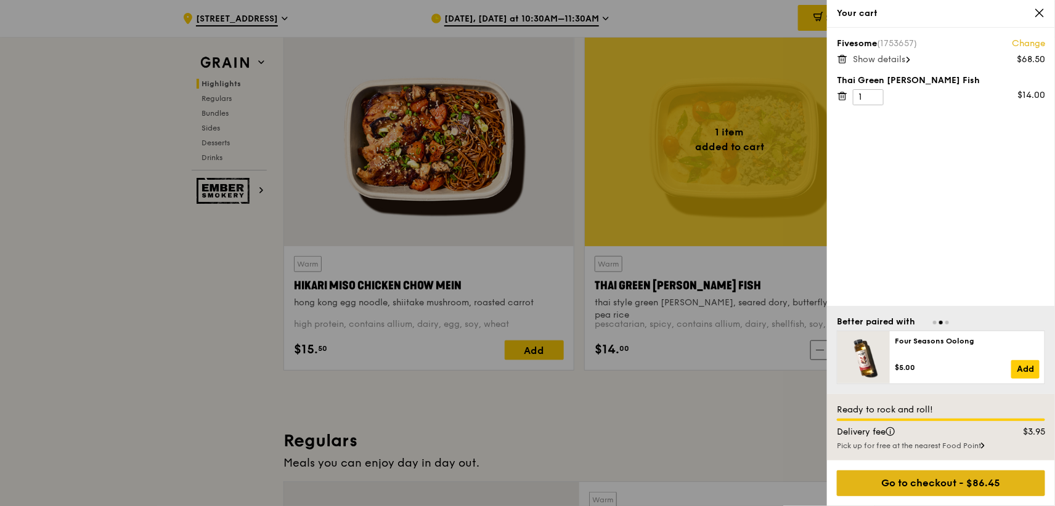
click at [952, 433] on div "Go to checkout - $86.45" at bounding box center [941, 484] width 208 height 26
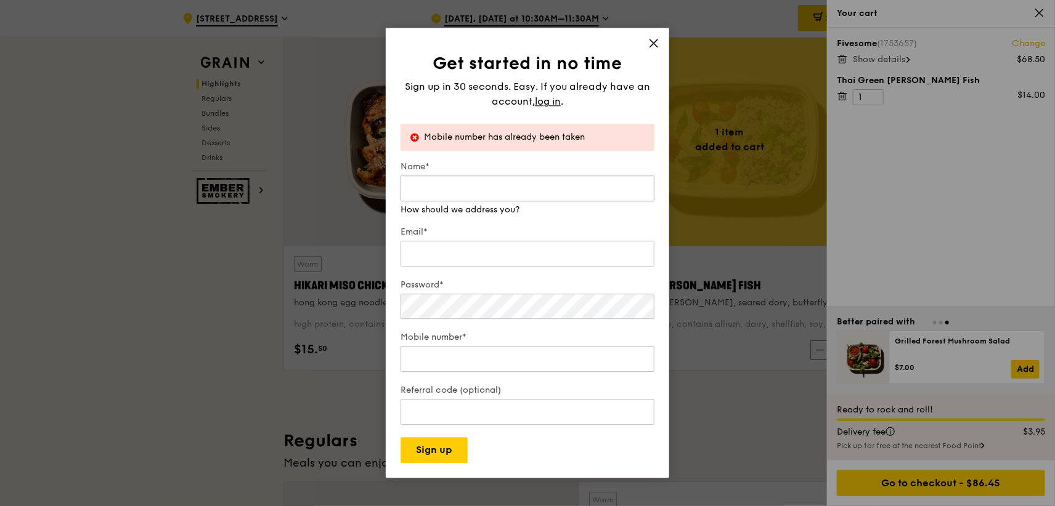
click at [429, 190] on input "Name*" at bounding box center [527, 189] width 254 height 26
type input "[PERSON_NAME]"
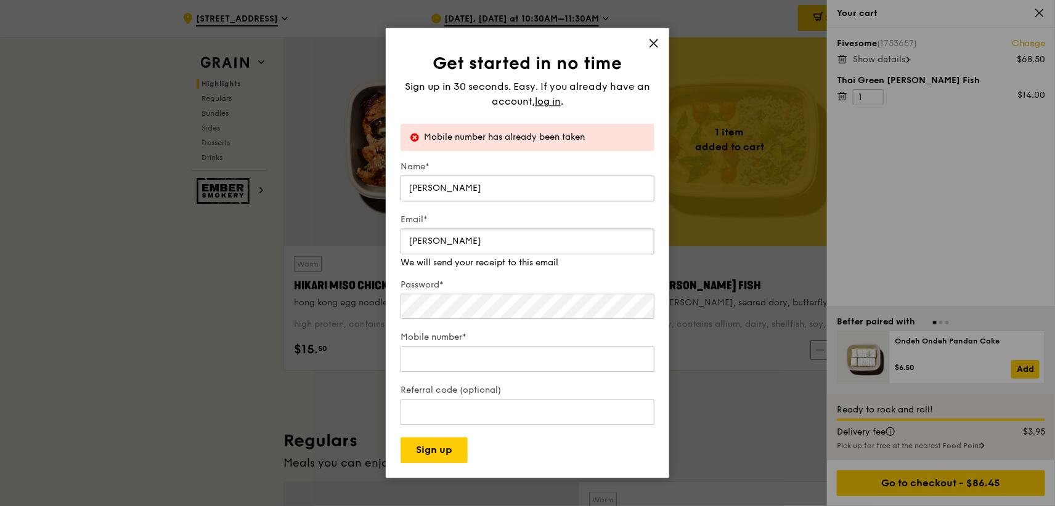
type input "[PERSON_NAME][EMAIL_ADDRESS][DOMAIN_NAME]"
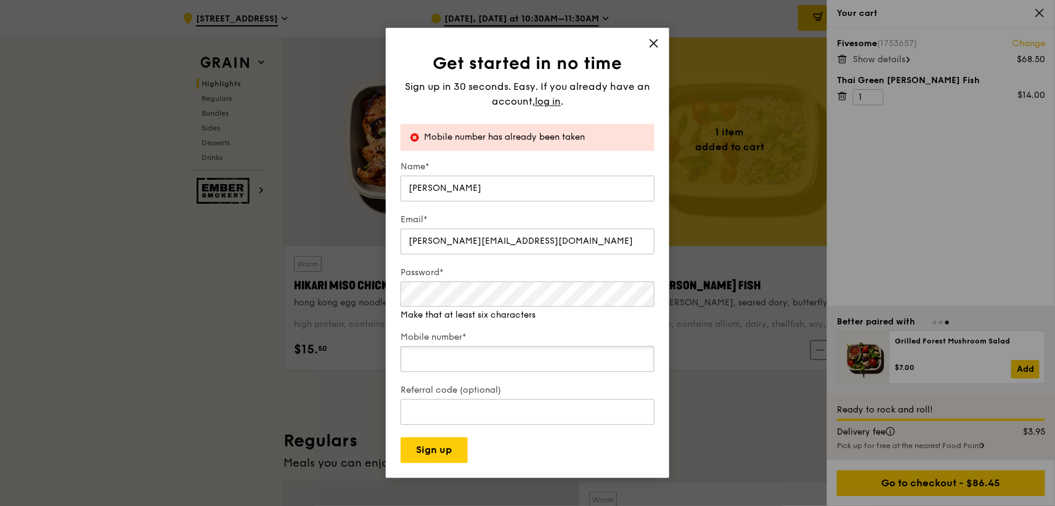
click at [421, 366] on div "Mobile number*" at bounding box center [527, 353] width 254 height 43
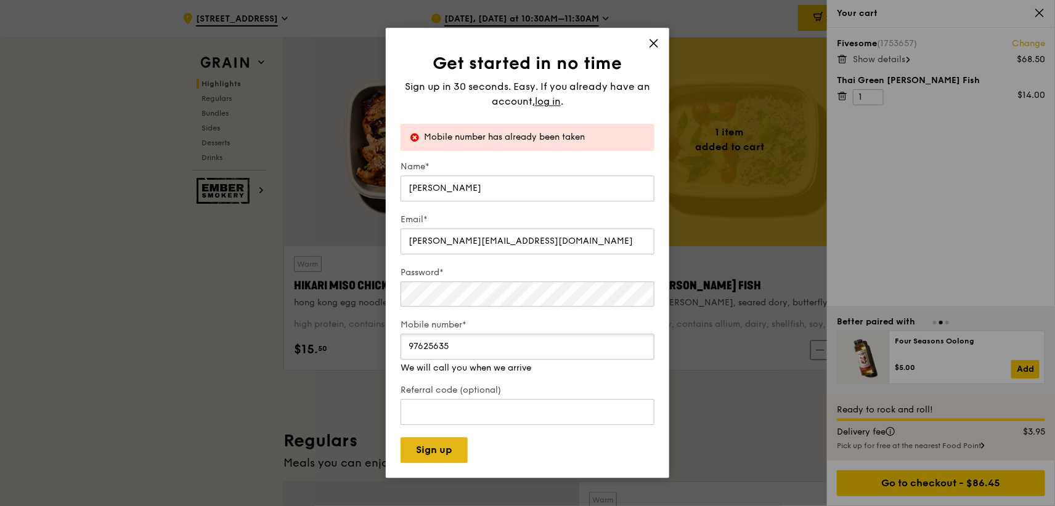
type input "97625635"
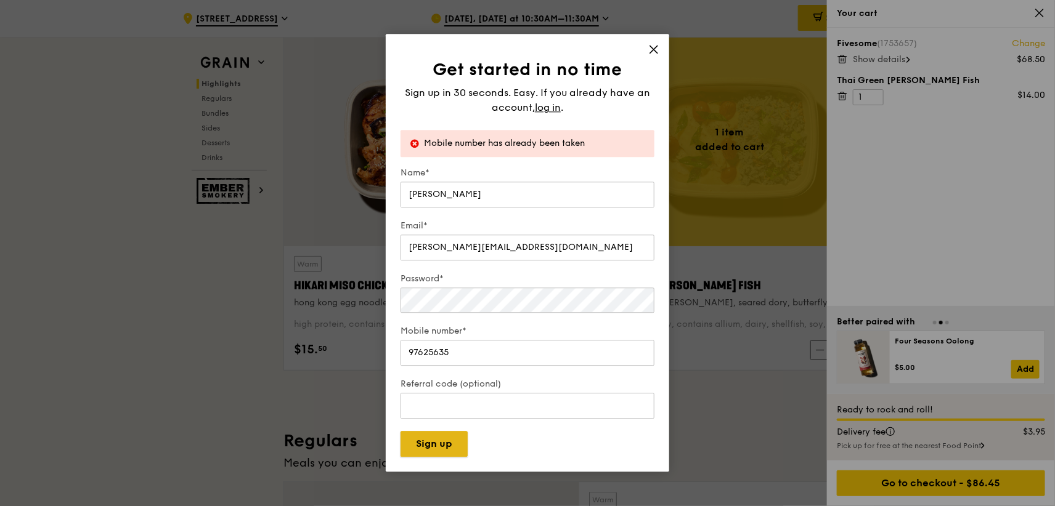
click at [437, 433] on div "Get started in no time Sign up in 30 seconds. Easy. If you already have an acco…" at bounding box center [527, 253] width 283 height 438
click at [445, 433] on button "Sign up" at bounding box center [433, 445] width 67 height 26
click at [554, 111] on span "log in" at bounding box center [548, 107] width 26 height 15
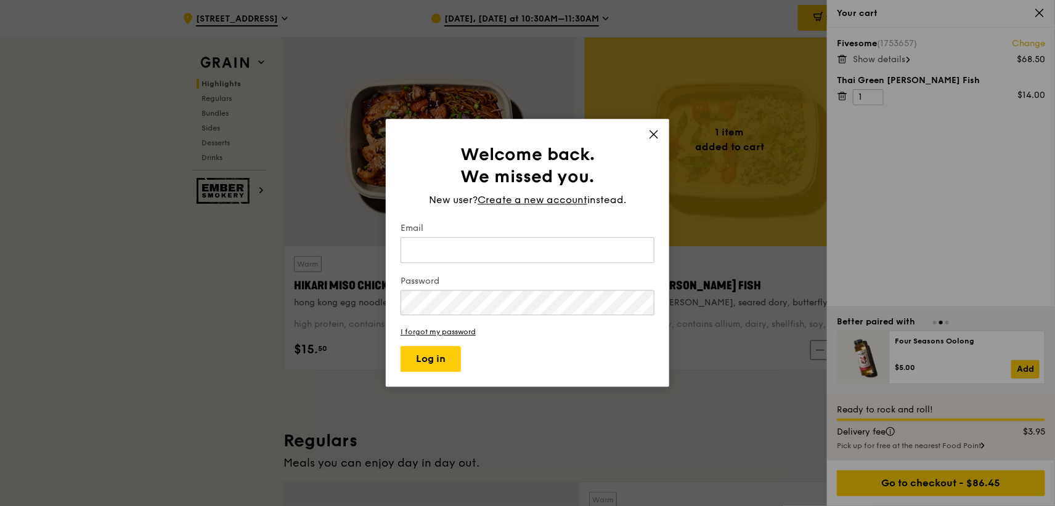
click at [652, 140] on icon at bounding box center [653, 134] width 11 height 11
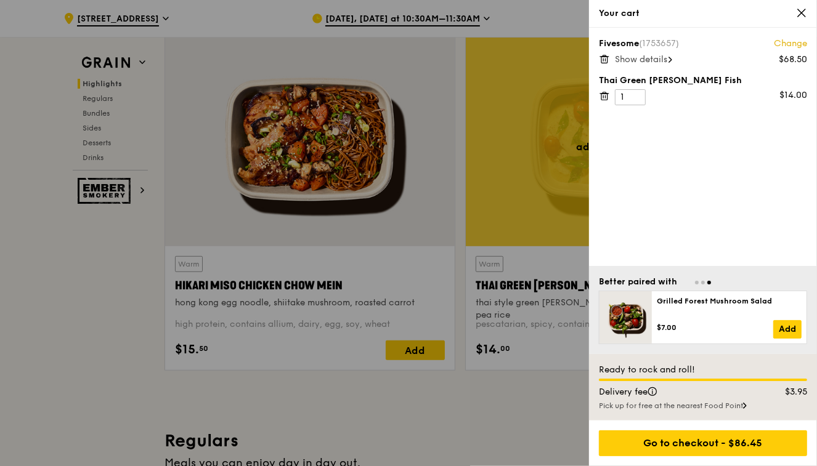
click at [672, 55] on span at bounding box center [670, 60] width 4 height 12
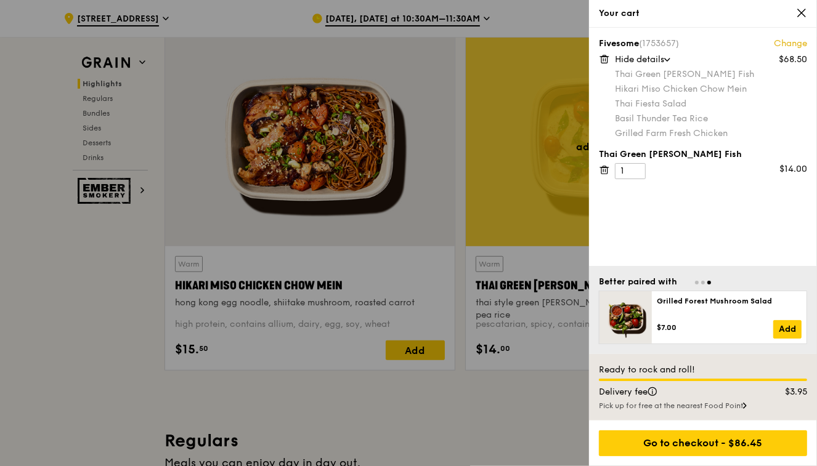
click at [797, 14] on icon at bounding box center [801, 12] width 11 height 11
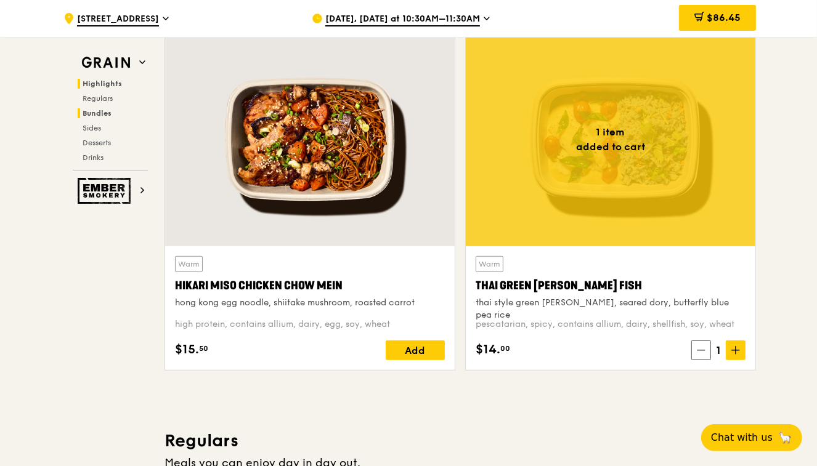
click at [103, 112] on span "Bundles" at bounding box center [97, 113] width 29 height 9
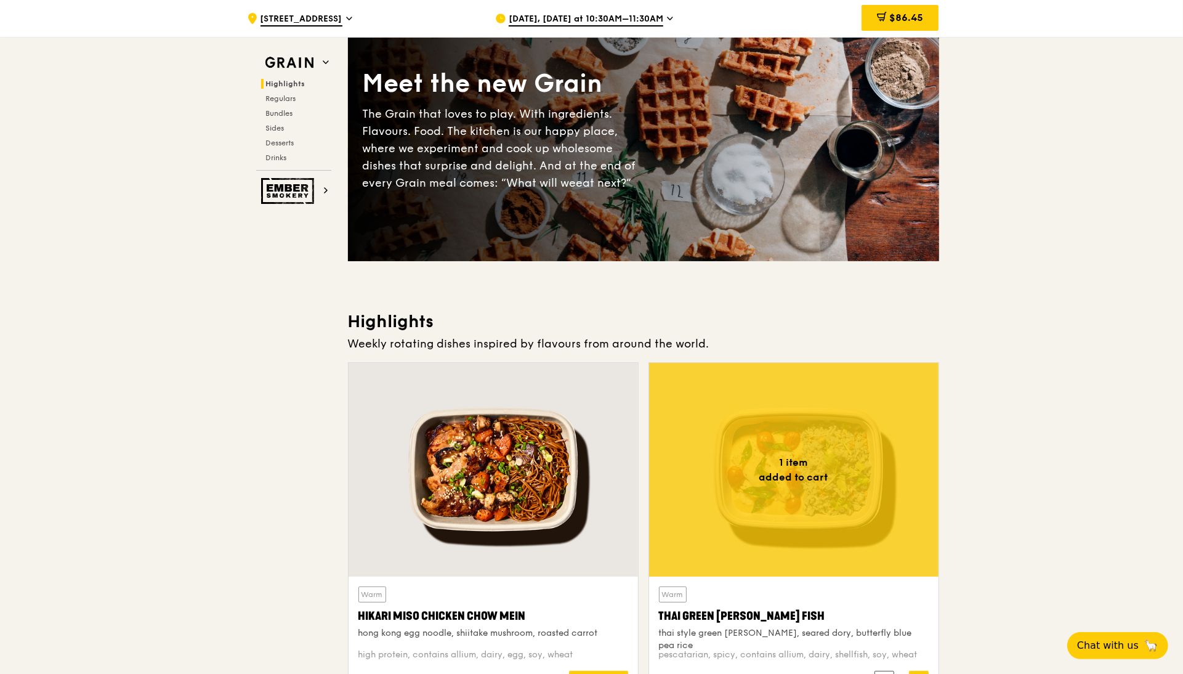
scroll to position [25, 0]
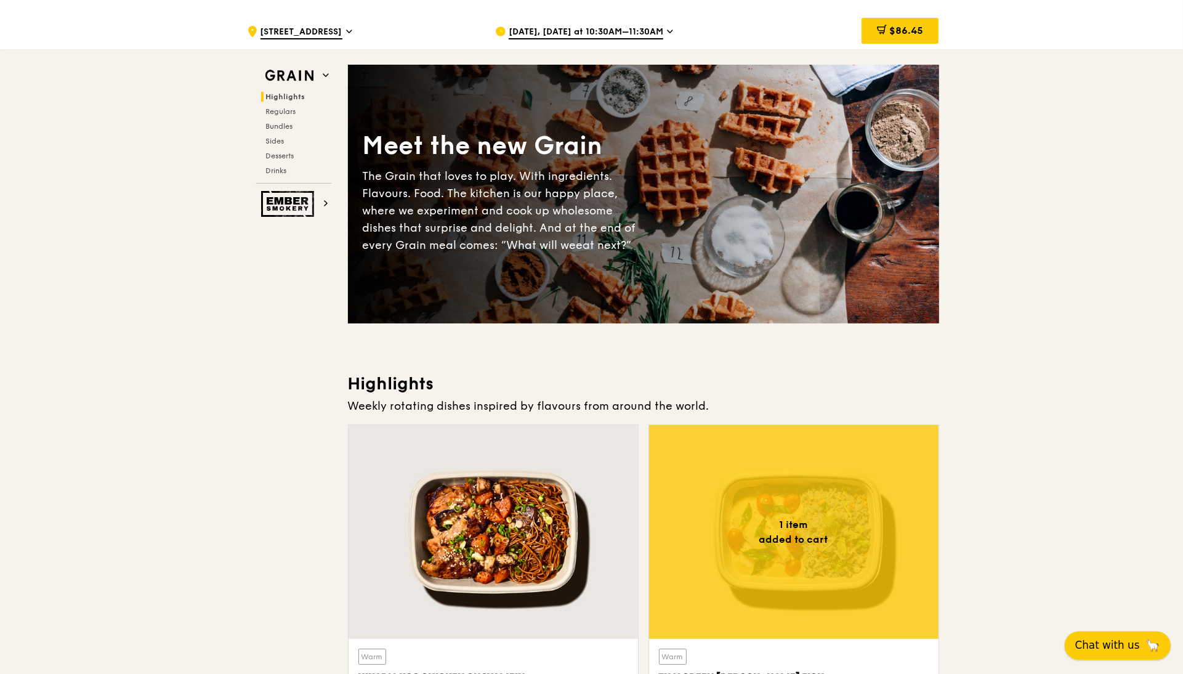
click at [952, 433] on span "Chat with us" at bounding box center [1108, 645] width 65 height 15
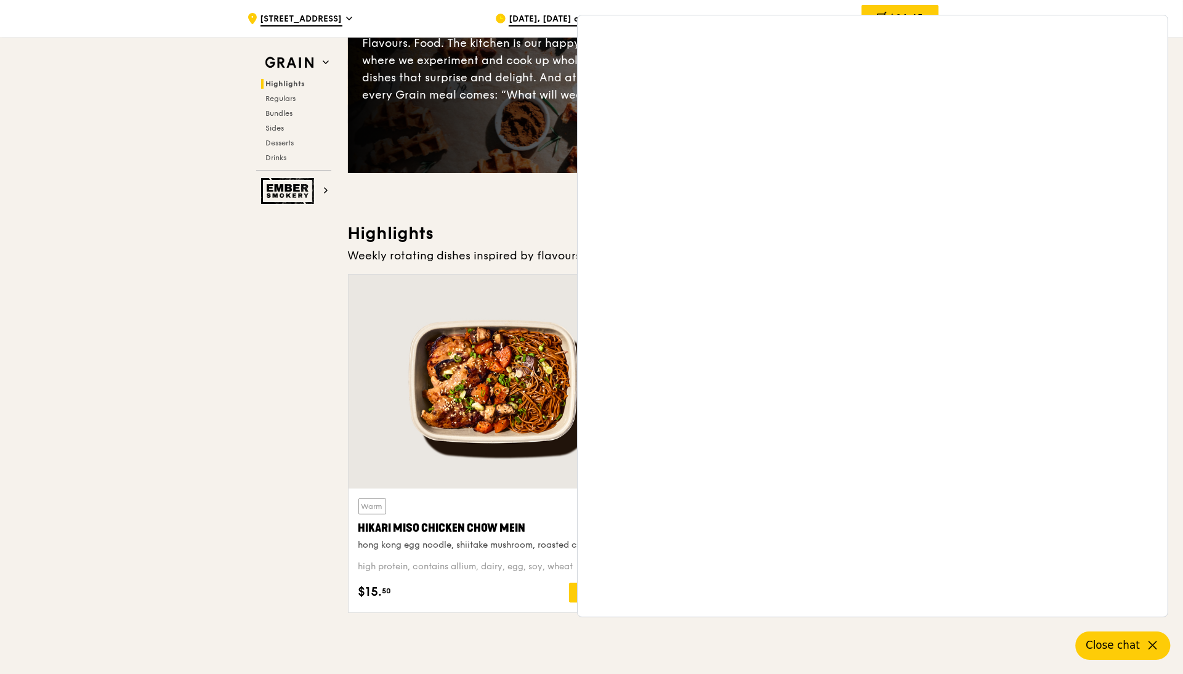
scroll to position [180, 0]
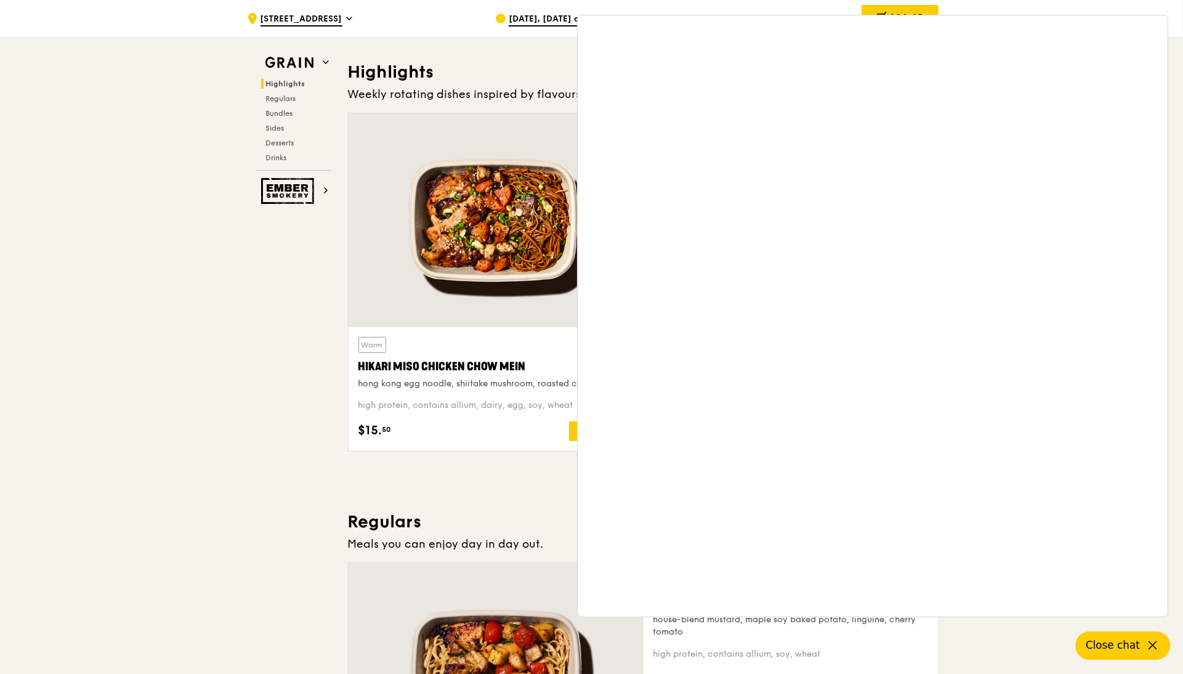
scroll to position [336, 0]
click at [952, 433] on span "Close chat" at bounding box center [1113, 645] width 54 height 15
